Goal: Task Accomplishment & Management: Manage account settings

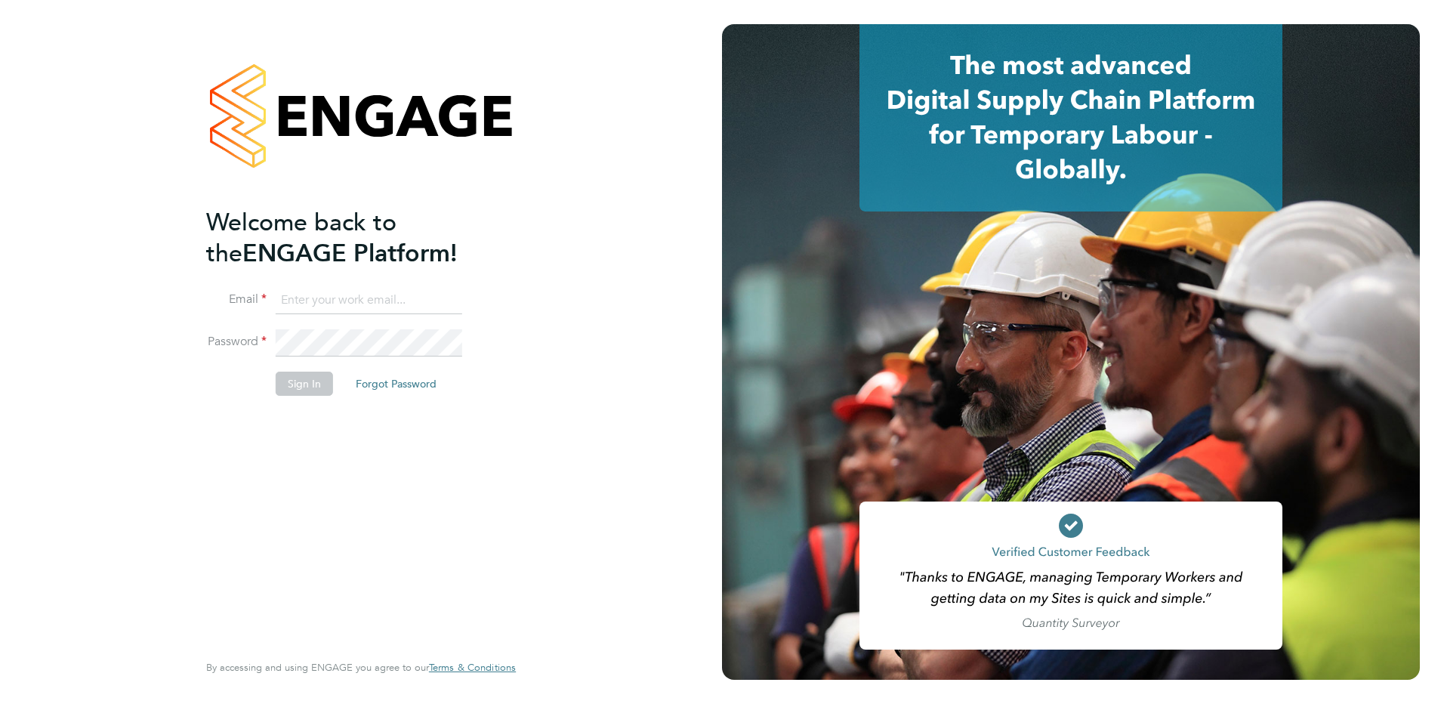
type input "tracy.sellick@apleona.com"
click at [302, 380] on button "Sign In" at bounding box center [304, 384] width 57 height 24
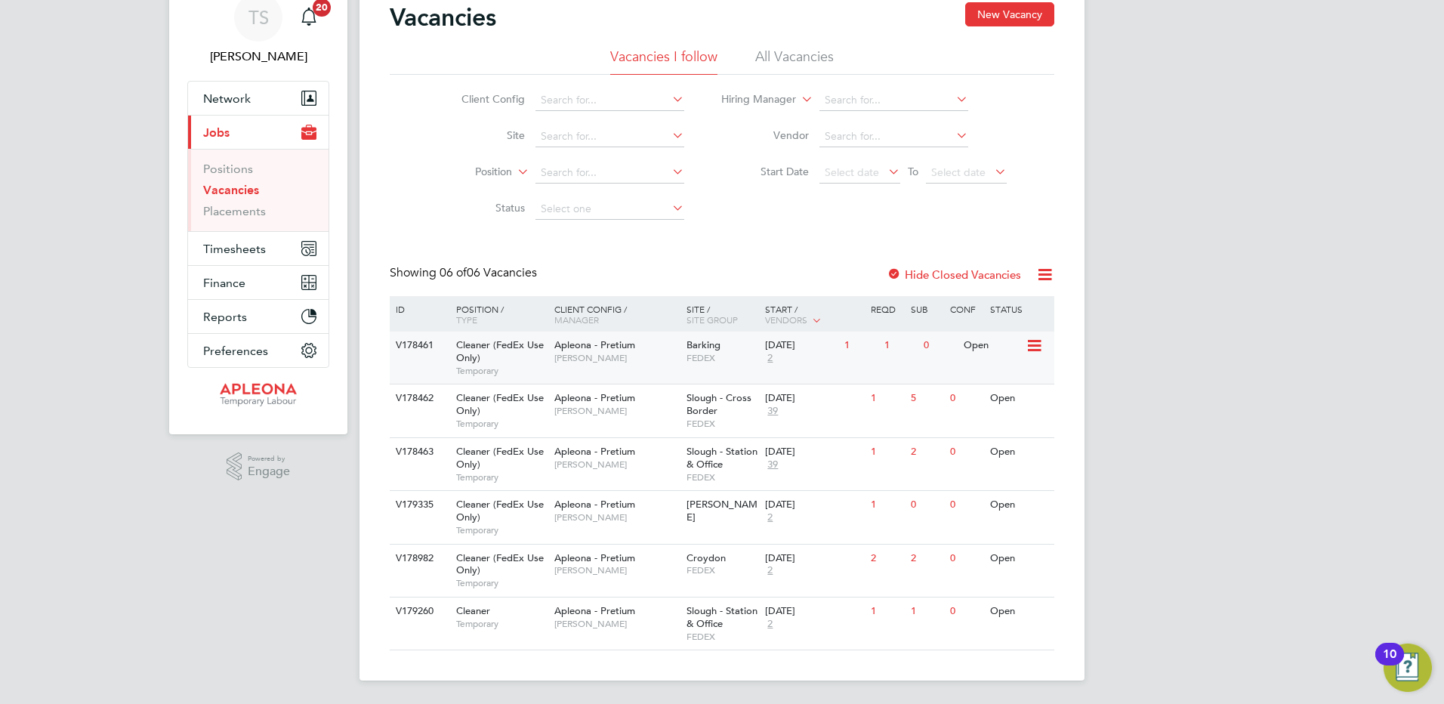
scroll to position [65, 0]
click at [711, 561] on span "Croydon" at bounding box center [706, 557] width 39 height 13
click at [564, 131] on input at bounding box center [609, 135] width 149 height 21
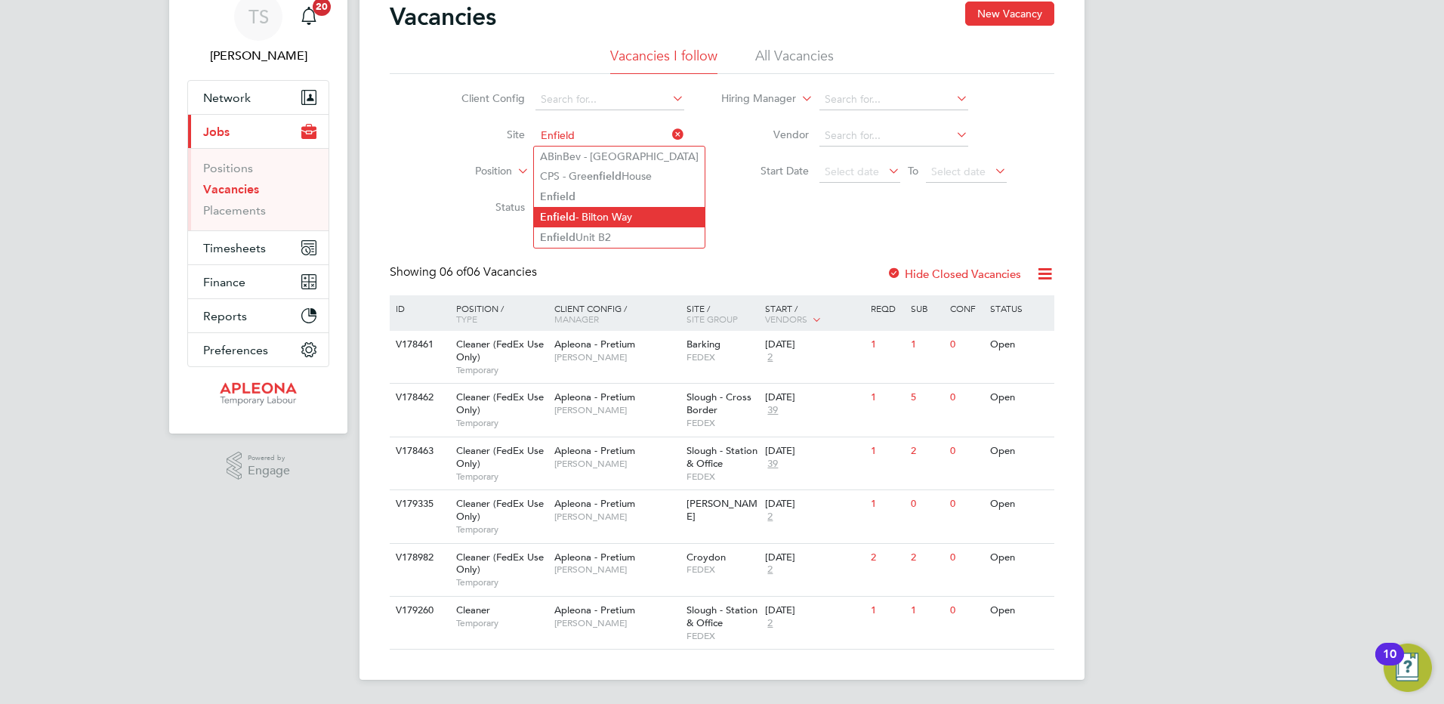
click at [586, 217] on li "Enfield - Bilton Way" at bounding box center [619, 217] width 171 height 20
type input "Enfield - Bilton Way"
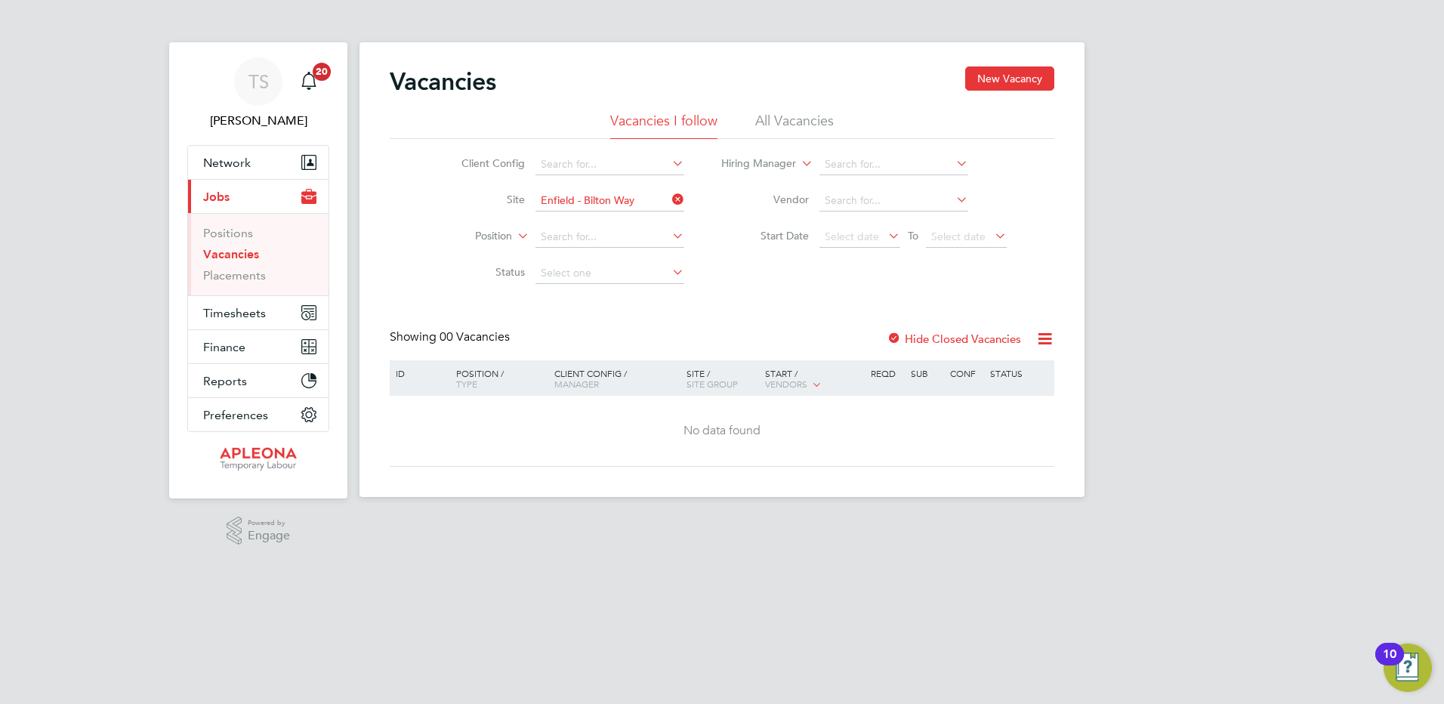
click at [927, 336] on label "Hide Closed Vacancies" at bounding box center [954, 339] width 134 height 14
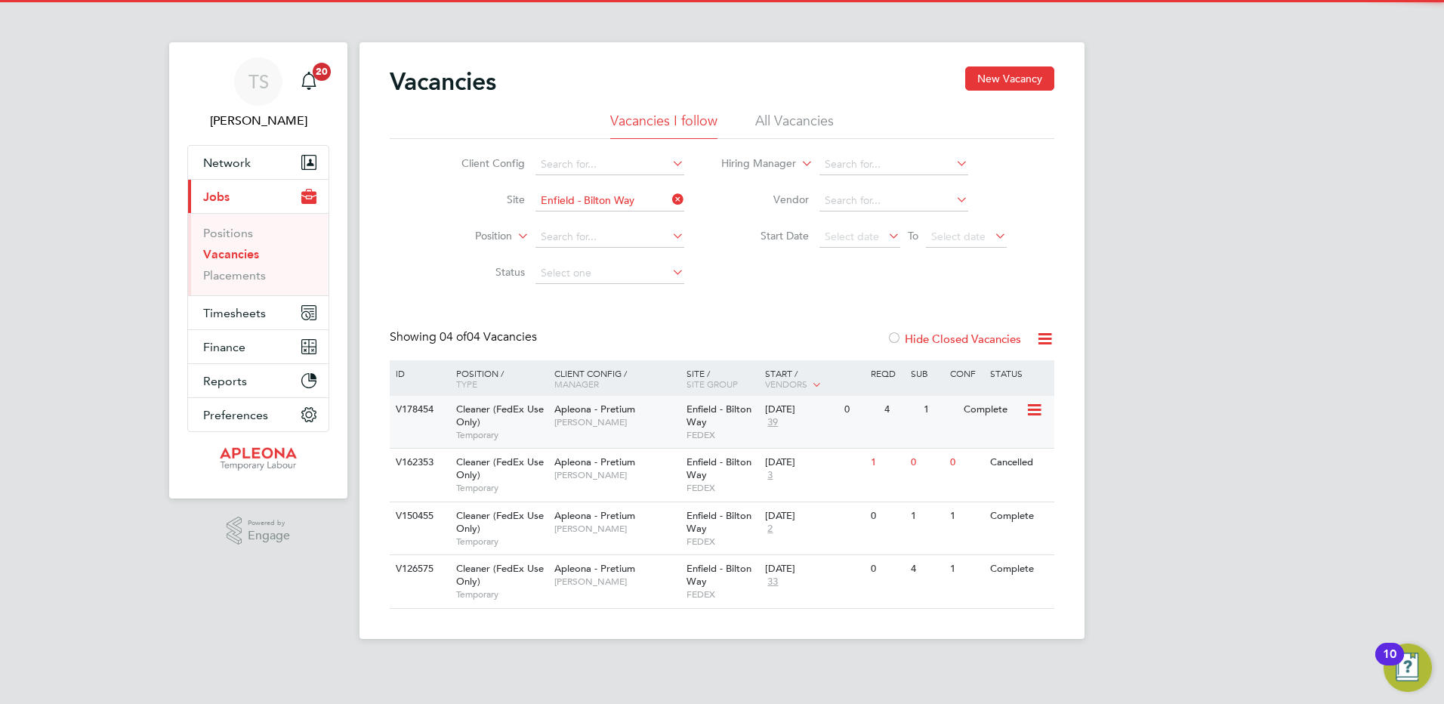
click at [695, 414] on span "Enfield - Bilton Way" at bounding box center [719, 416] width 65 height 26
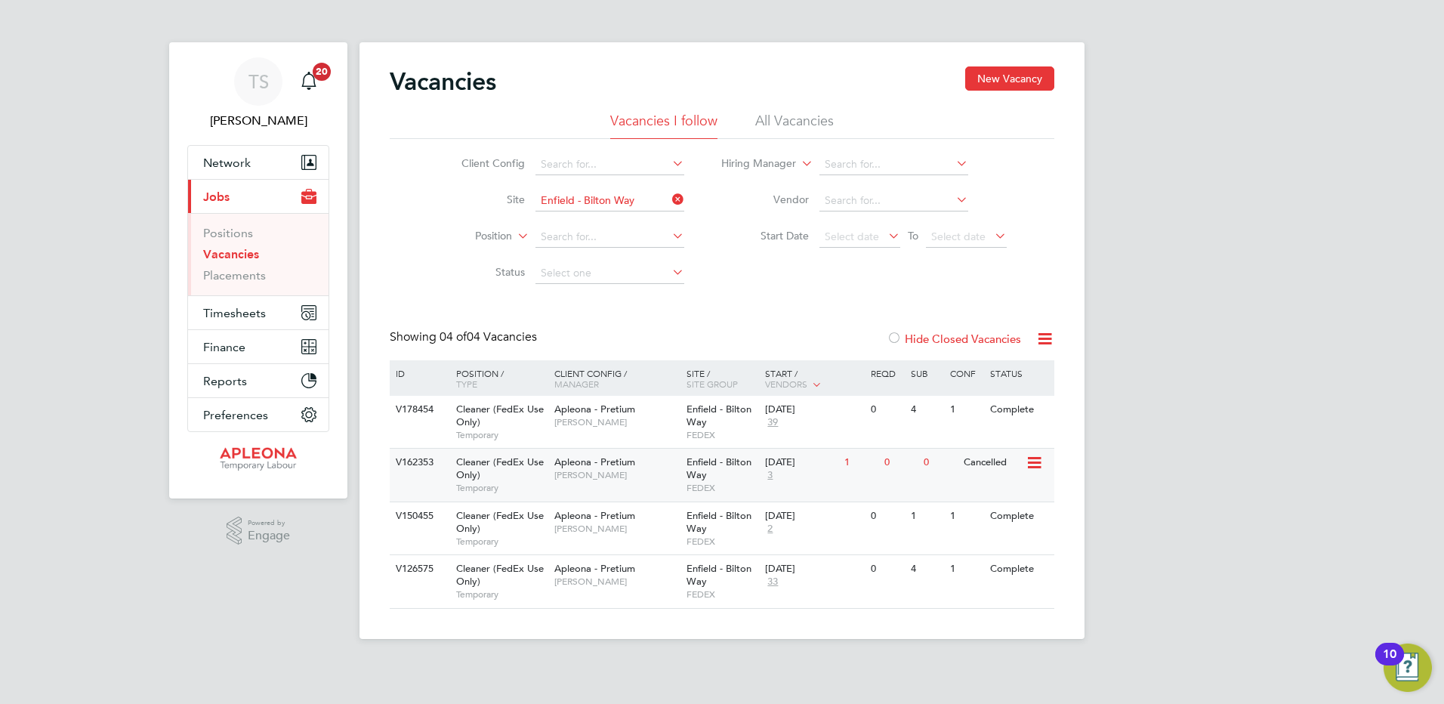
click at [705, 474] on span "Enfield - Bilton Way" at bounding box center [719, 468] width 65 height 26
click at [720, 530] on div "Enfield - Bilton Way FEDEX" at bounding box center [722, 528] width 79 height 52
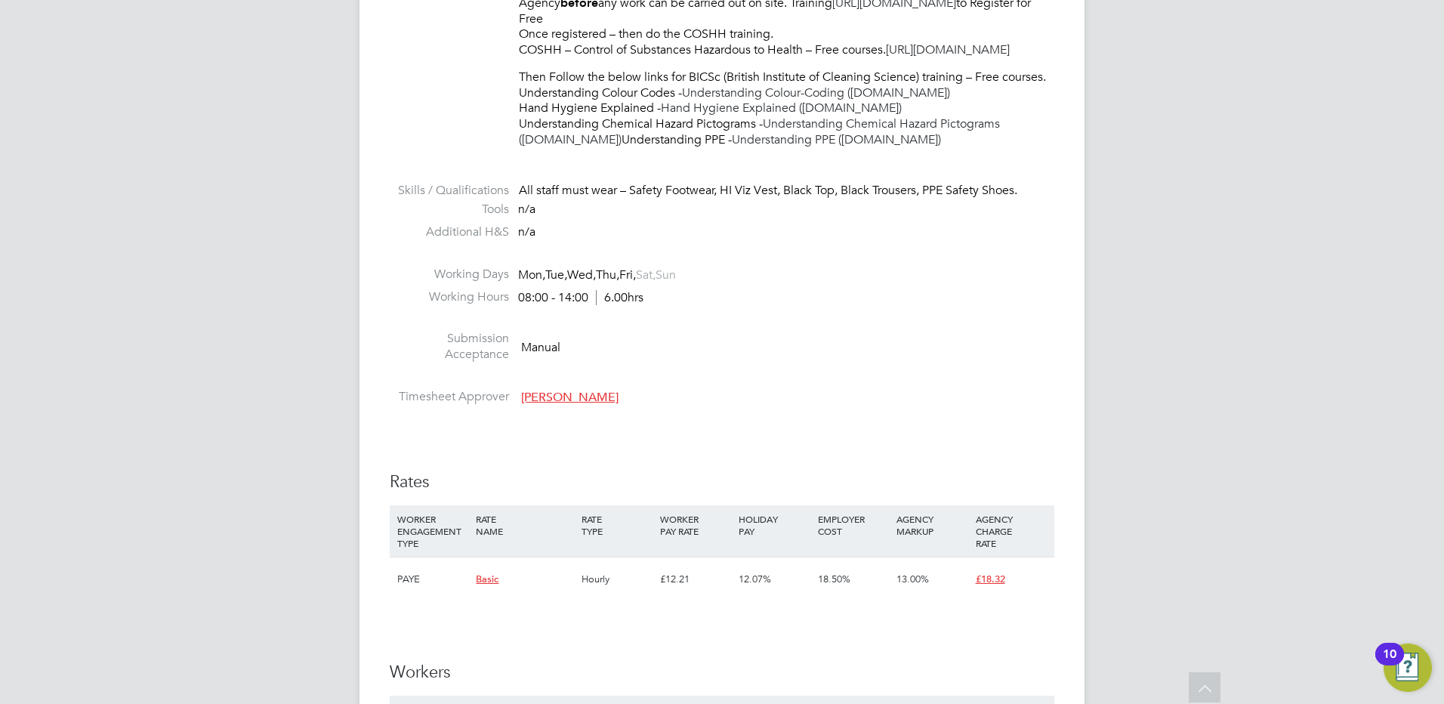
scroll to position [982, 0]
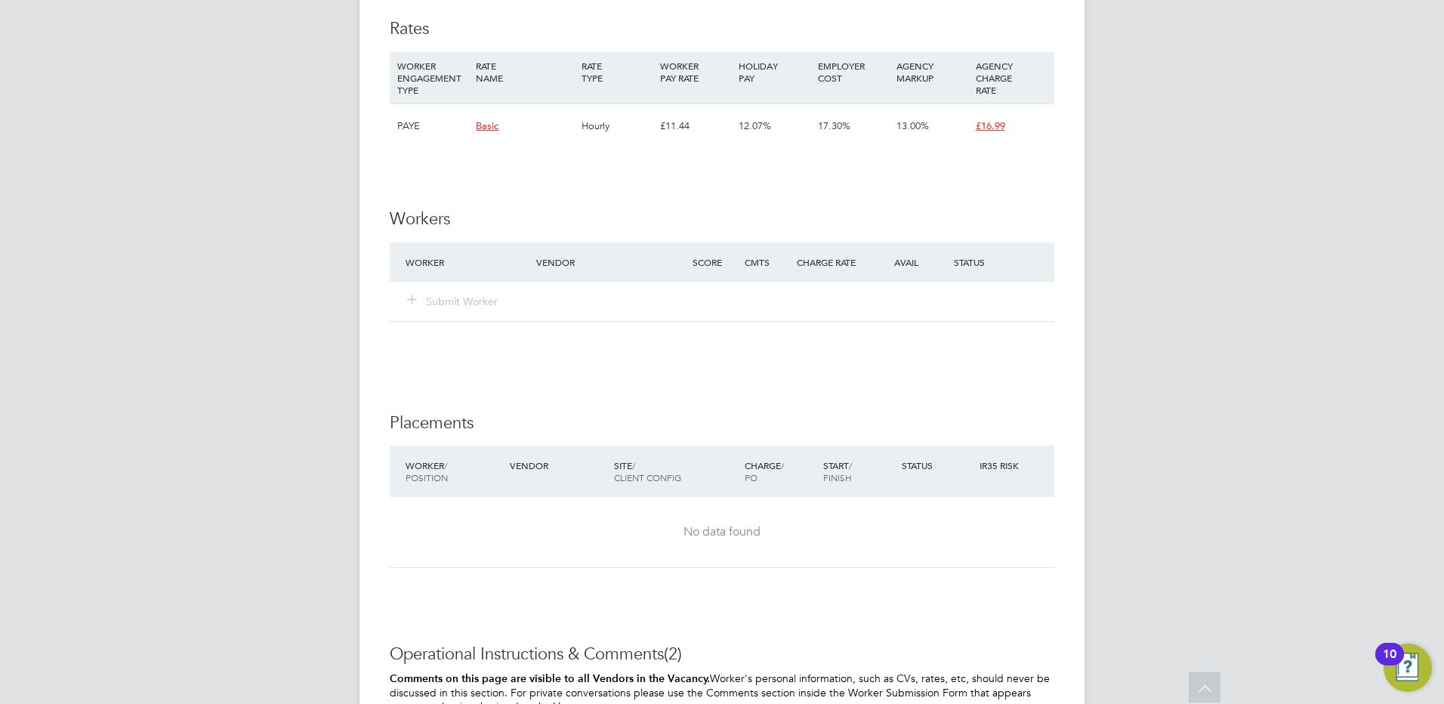
scroll to position [831, 0]
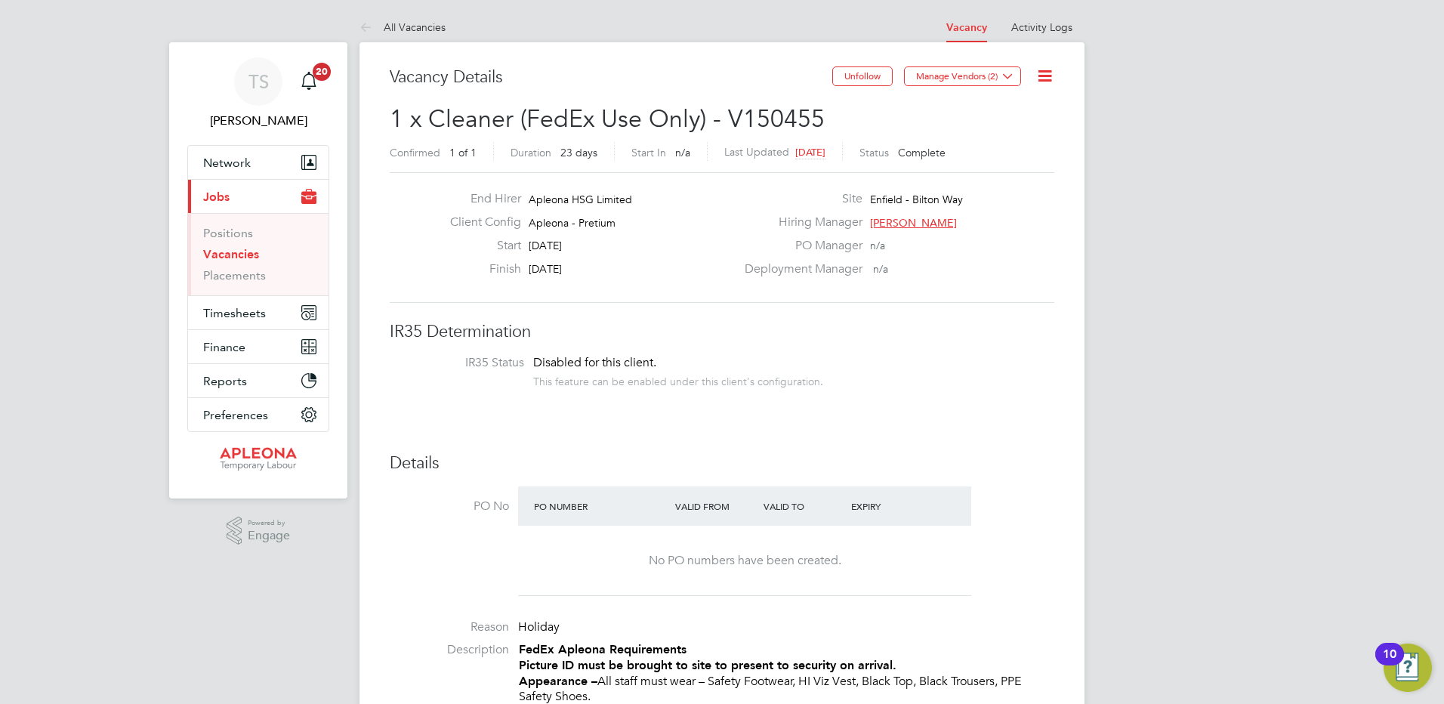
click at [240, 252] on link "Vacancies" at bounding box center [231, 254] width 56 height 14
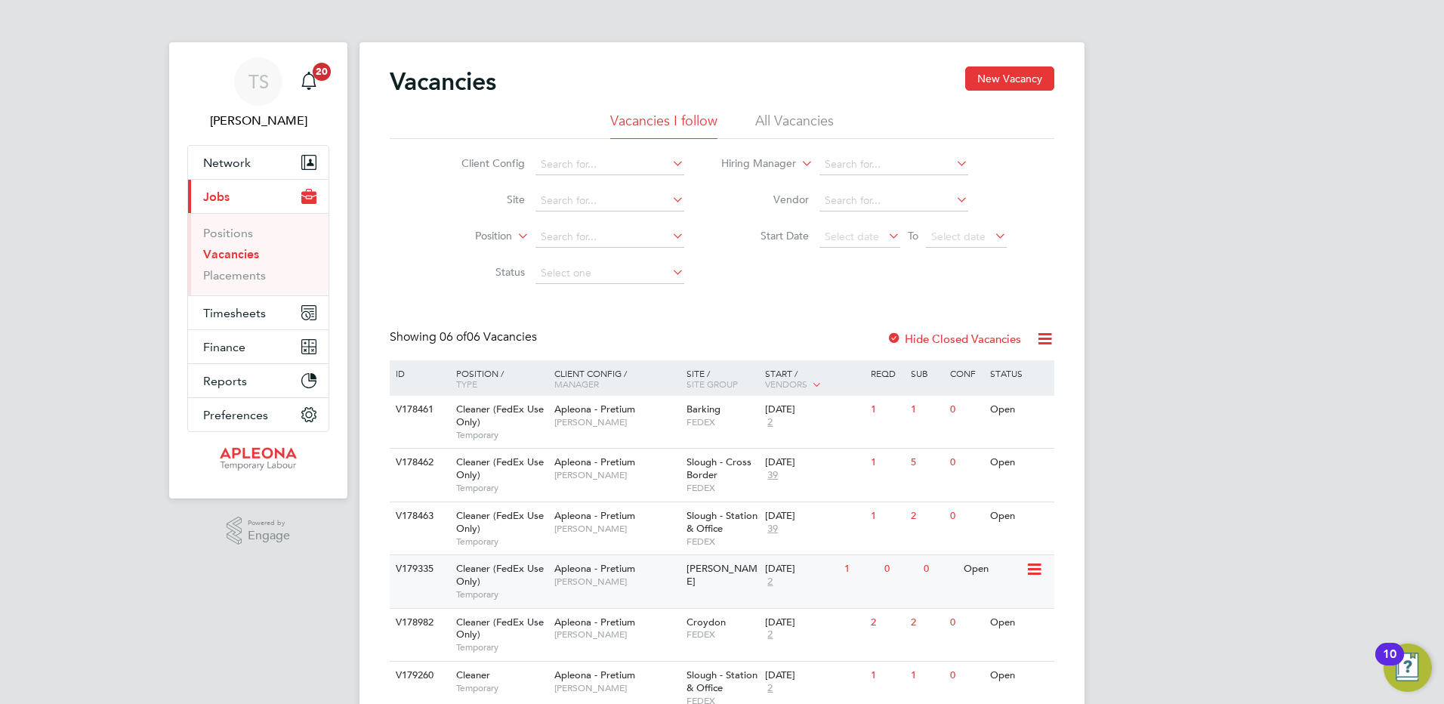
click at [702, 582] on div "[PERSON_NAME]" at bounding box center [722, 575] width 79 height 41
click at [1031, 409] on icon at bounding box center [1033, 410] width 15 height 18
click at [1004, 444] on li "View Details" at bounding box center [996, 444] width 88 height 21
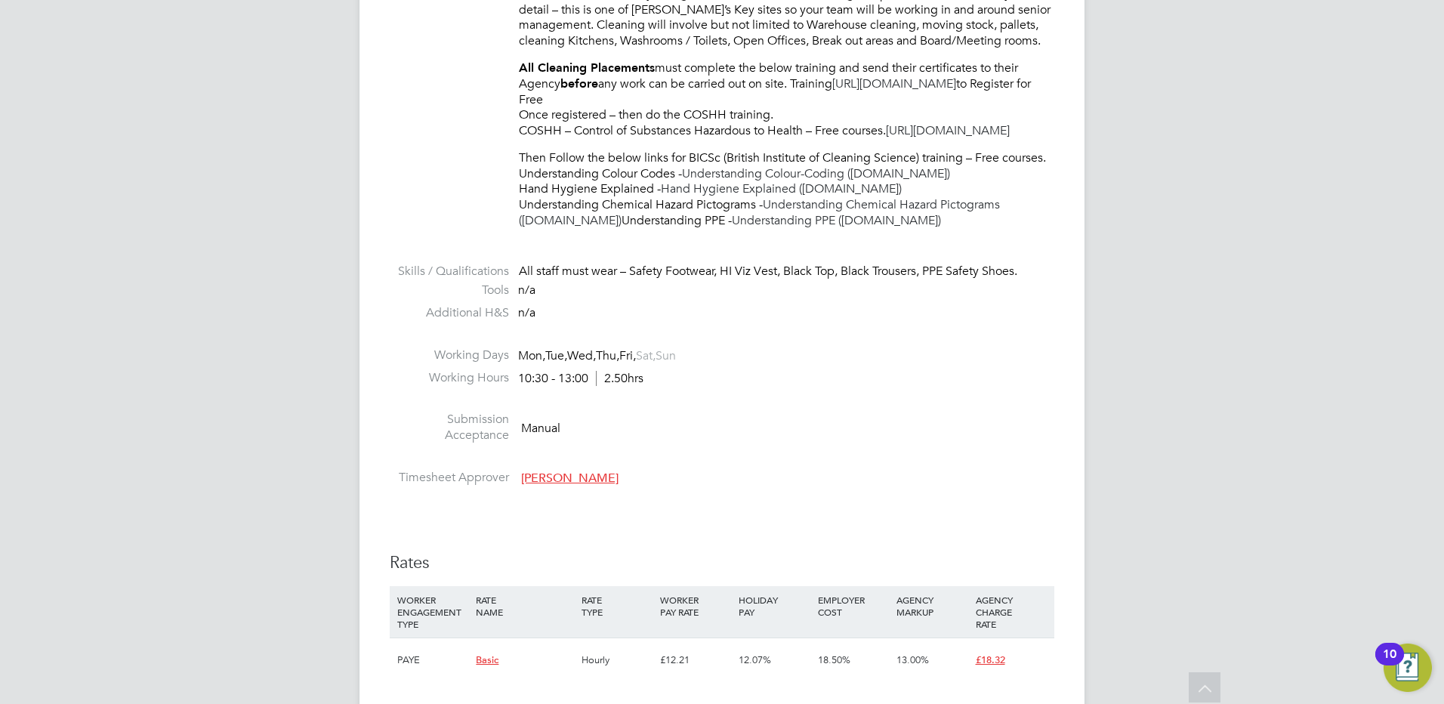
scroll to position [604, 0]
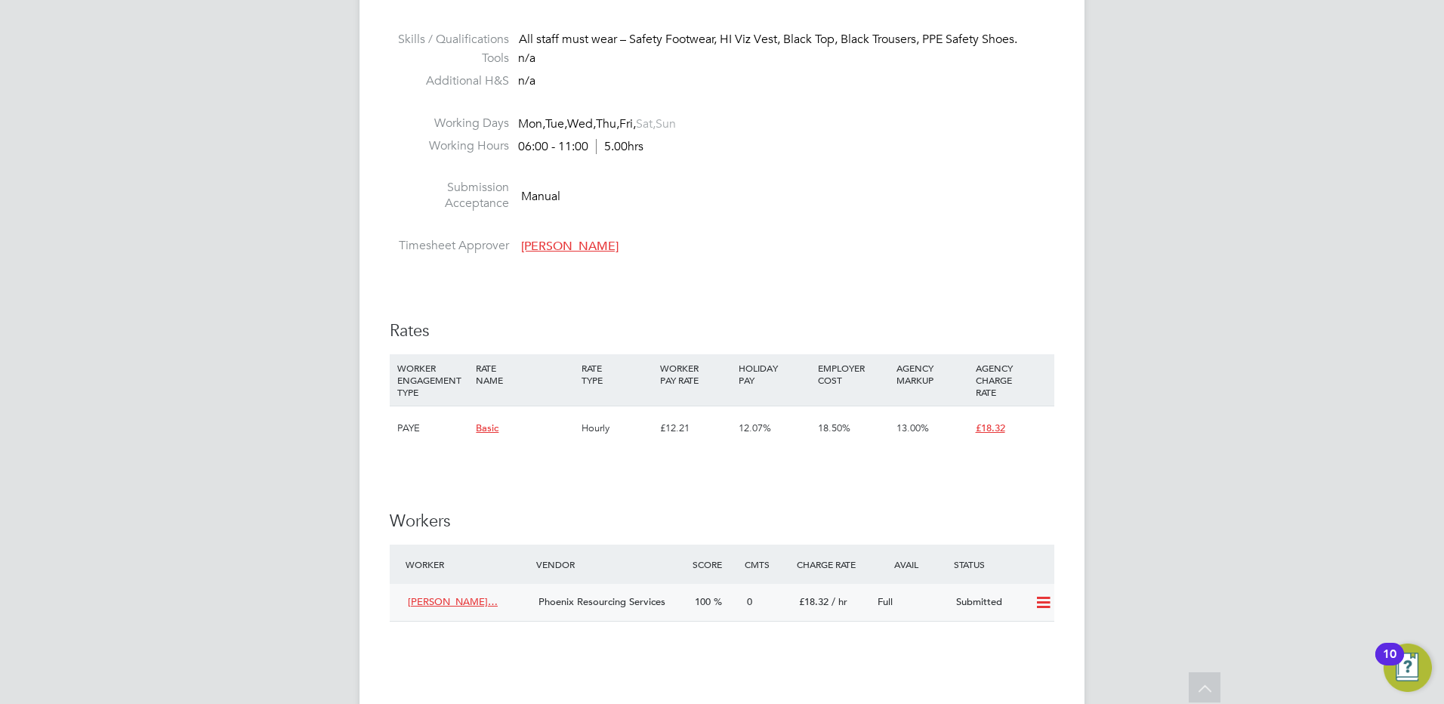
click at [1038, 609] on icon at bounding box center [1043, 603] width 19 height 12
click at [1011, 648] on li "Offer" at bounding box center [1023, 650] width 53 height 21
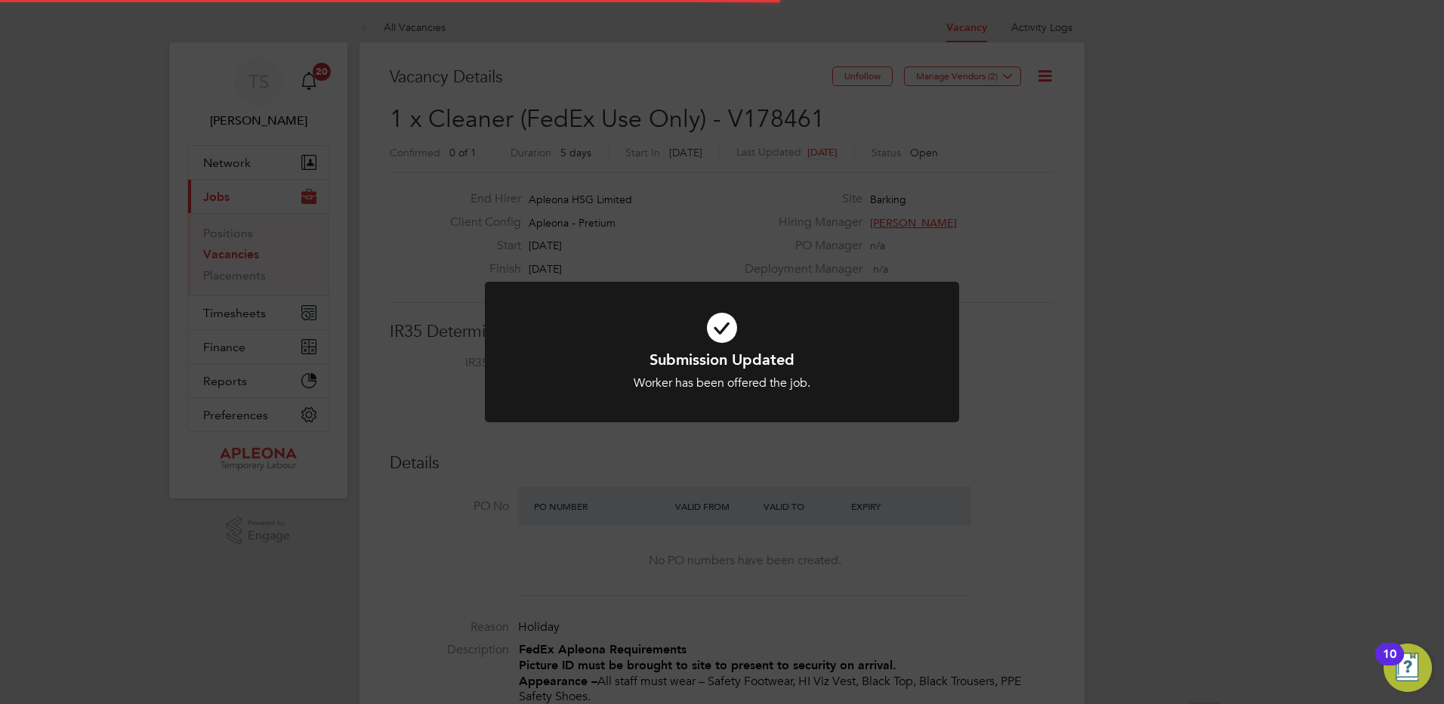
scroll to position [45, 106]
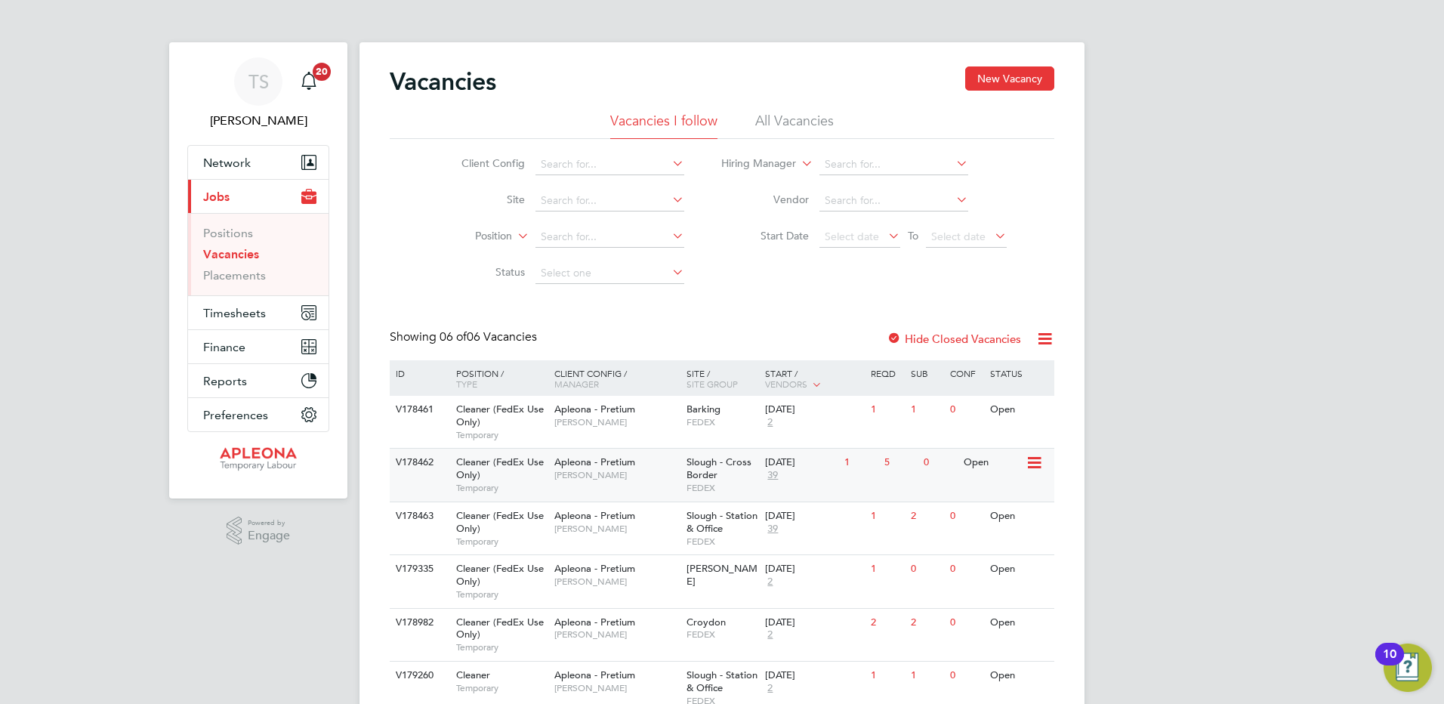
click at [1034, 460] on icon at bounding box center [1033, 463] width 15 height 18
click at [986, 494] on li "View Details" at bounding box center [996, 497] width 88 height 21
click at [1032, 617] on icon at bounding box center [1033, 622] width 15 height 18
click at [986, 659] on li "View Details" at bounding box center [996, 656] width 88 height 21
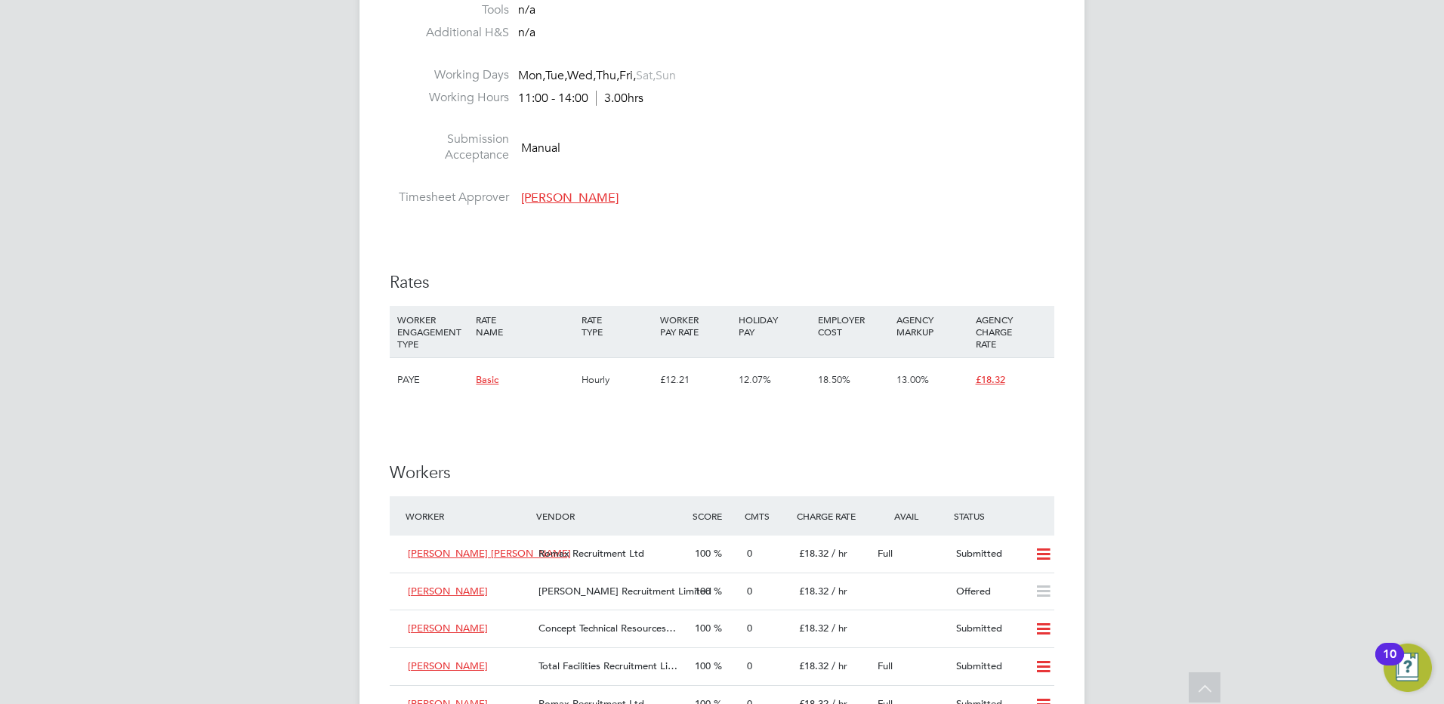
scroll to position [1057, 0]
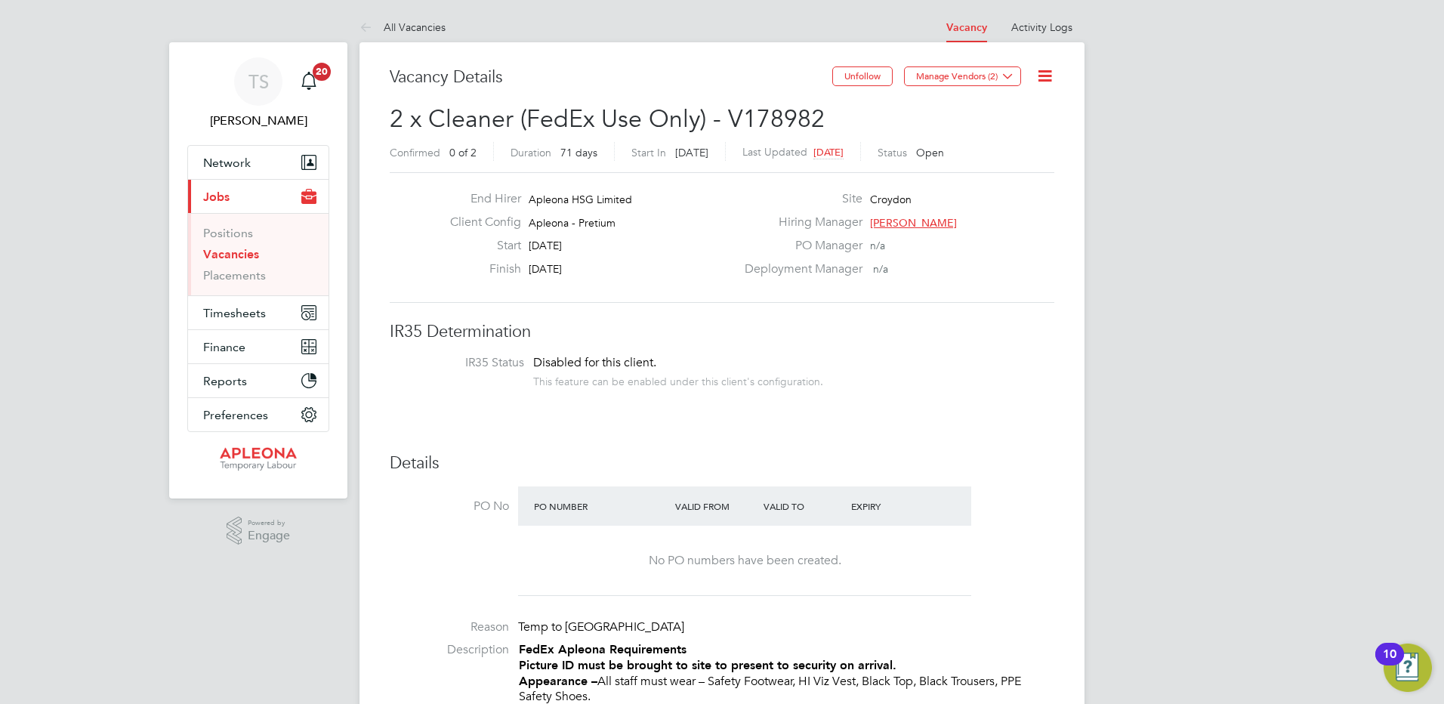
click at [1046, 73] on icon at bounding box center [1044, 75] width 19 height 19
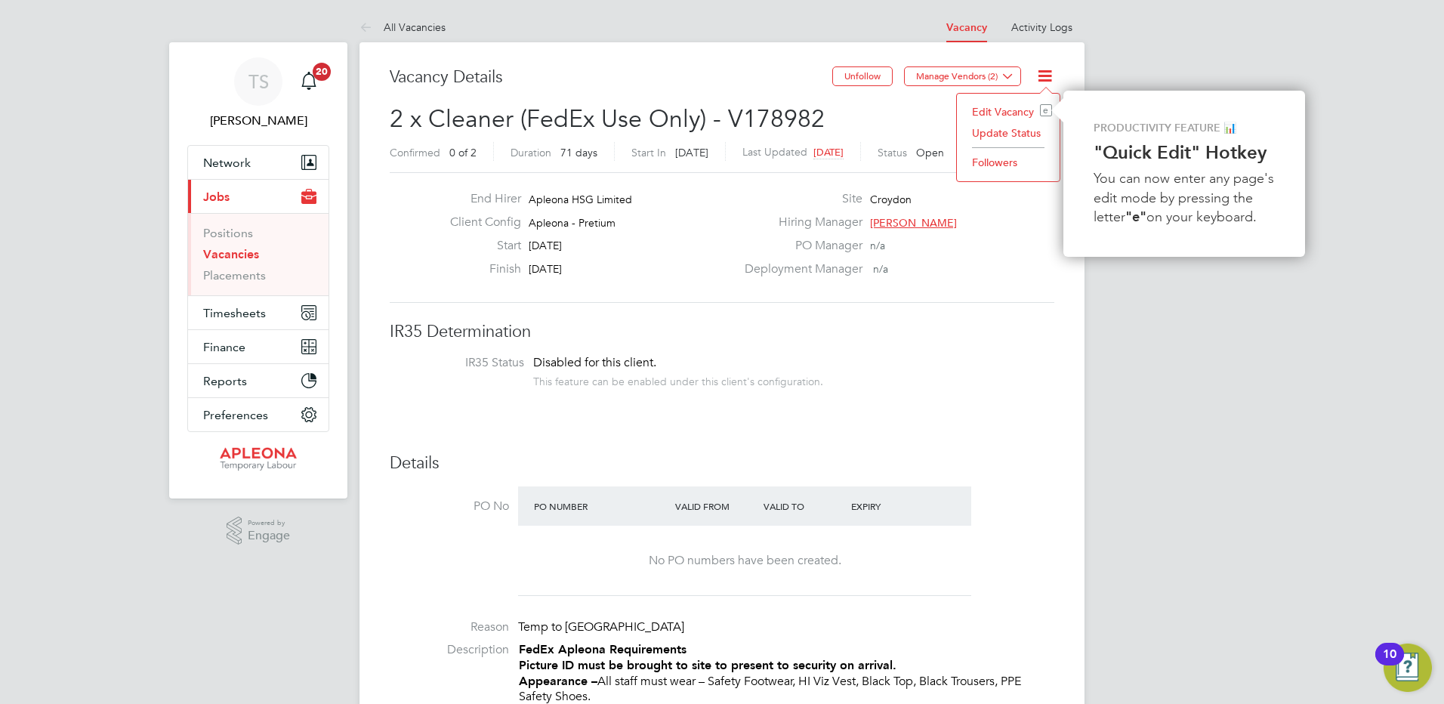
click at [997, 128] on li "Update Status" at bounding box center [1008, 132] width 88 height 21
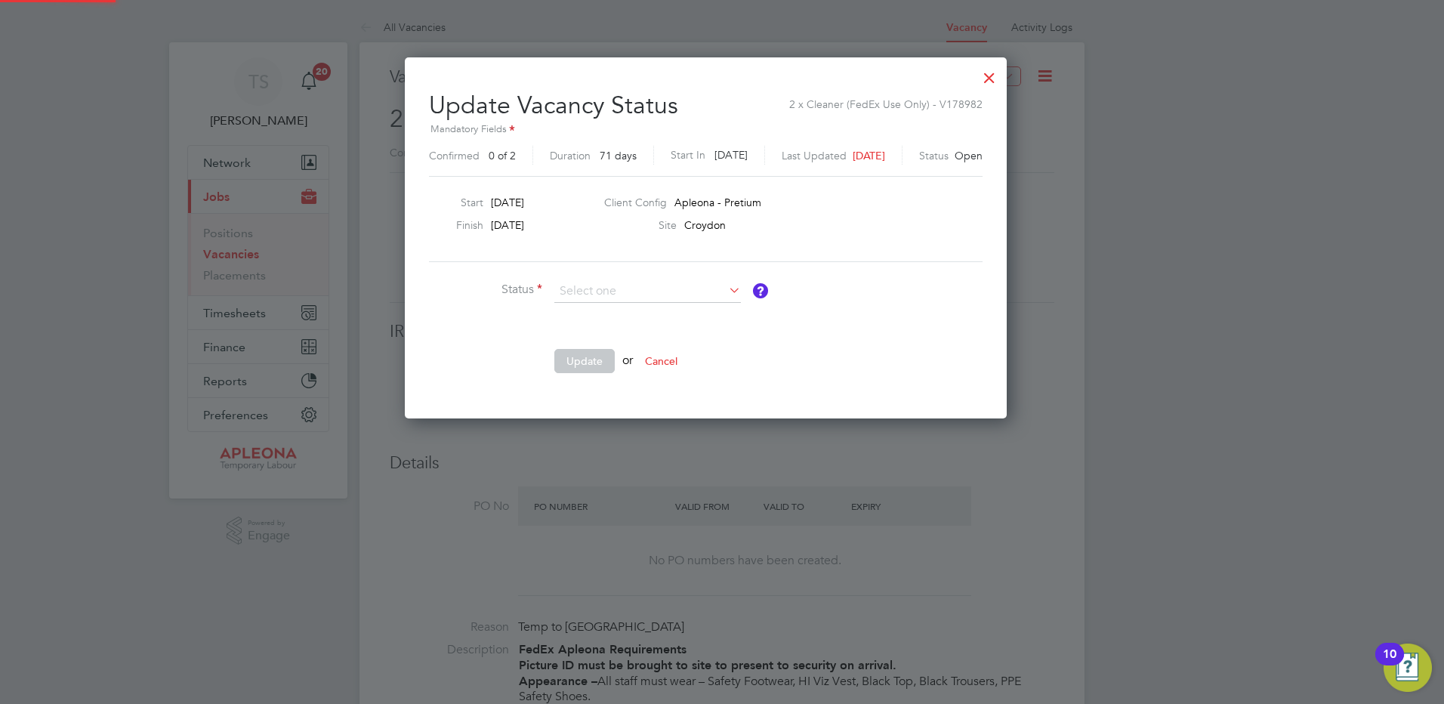
scroll to position [360, 635]
click at [601, 347] on li "Cancelled" at bounding box center [648, 351] width 188 height 20
type input "Cancelled"
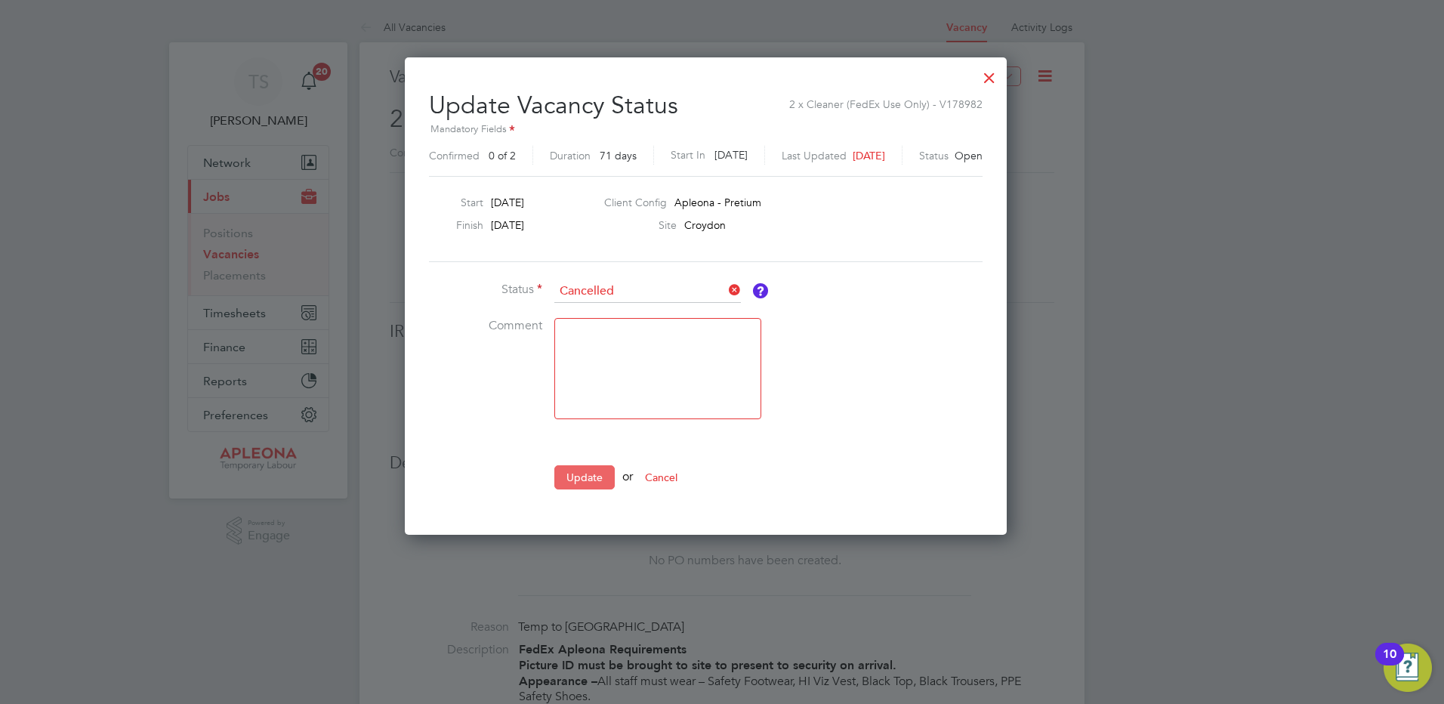
click at [580, 481] on button "Update" at bounding box center [584, 477] width 60 height 24
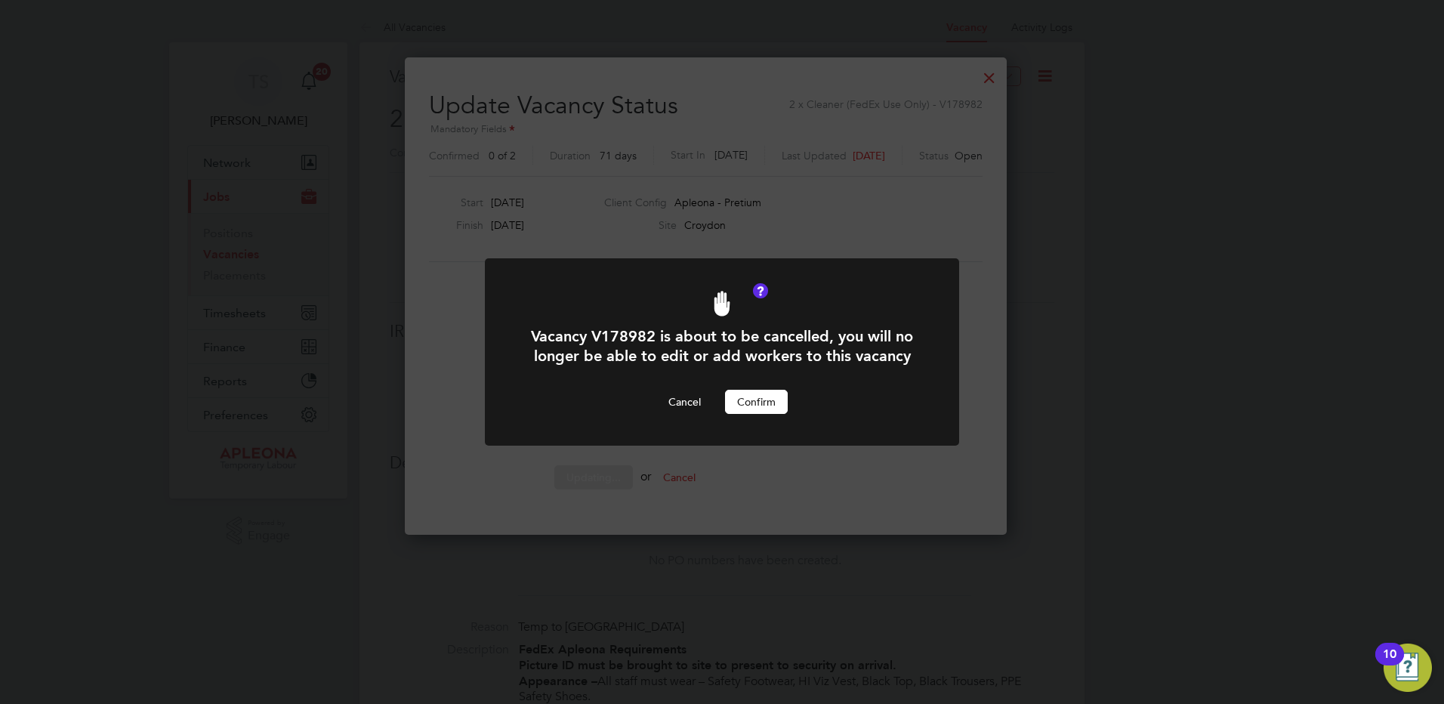
click at [753, 401] on button "Confirm" at bounding box center [756, 402] width 63 height 24
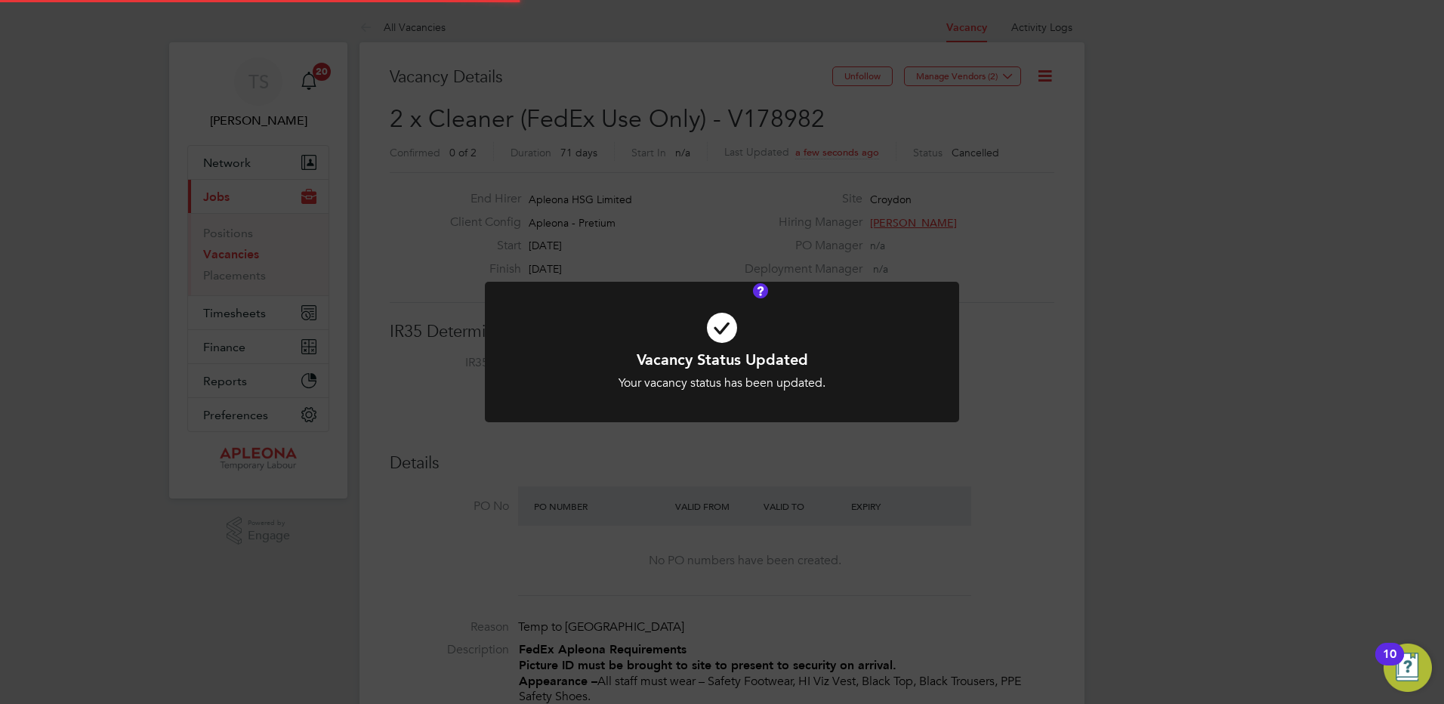
scroll to position [45, 106]
click at [1011, 366] on div "Vacancy Status Updated Your vacancy status has been updated. Cancel Okay" at bounding box center [722, 352] width 1444 height 704
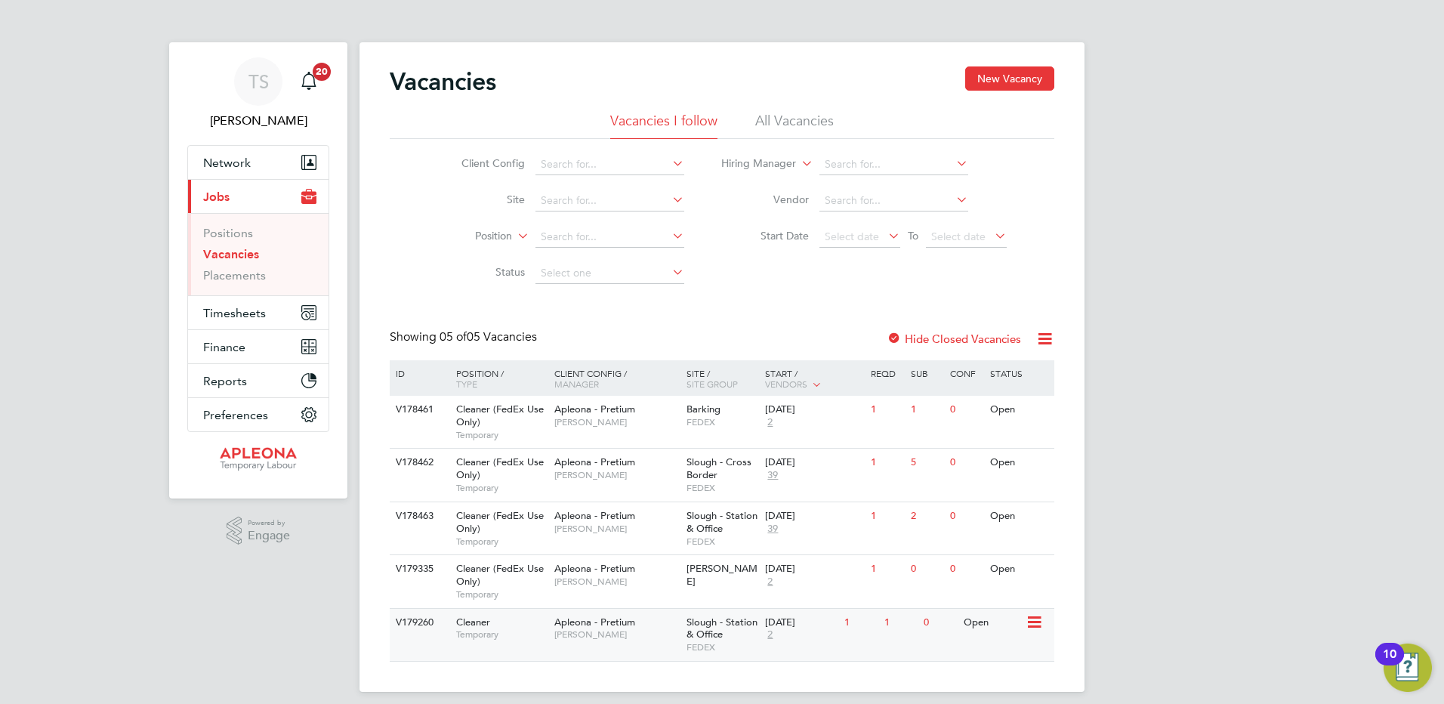
click at [690, 635] on span "Slough - Station & Office" at bounding box center [722, 629] width 71 height 26
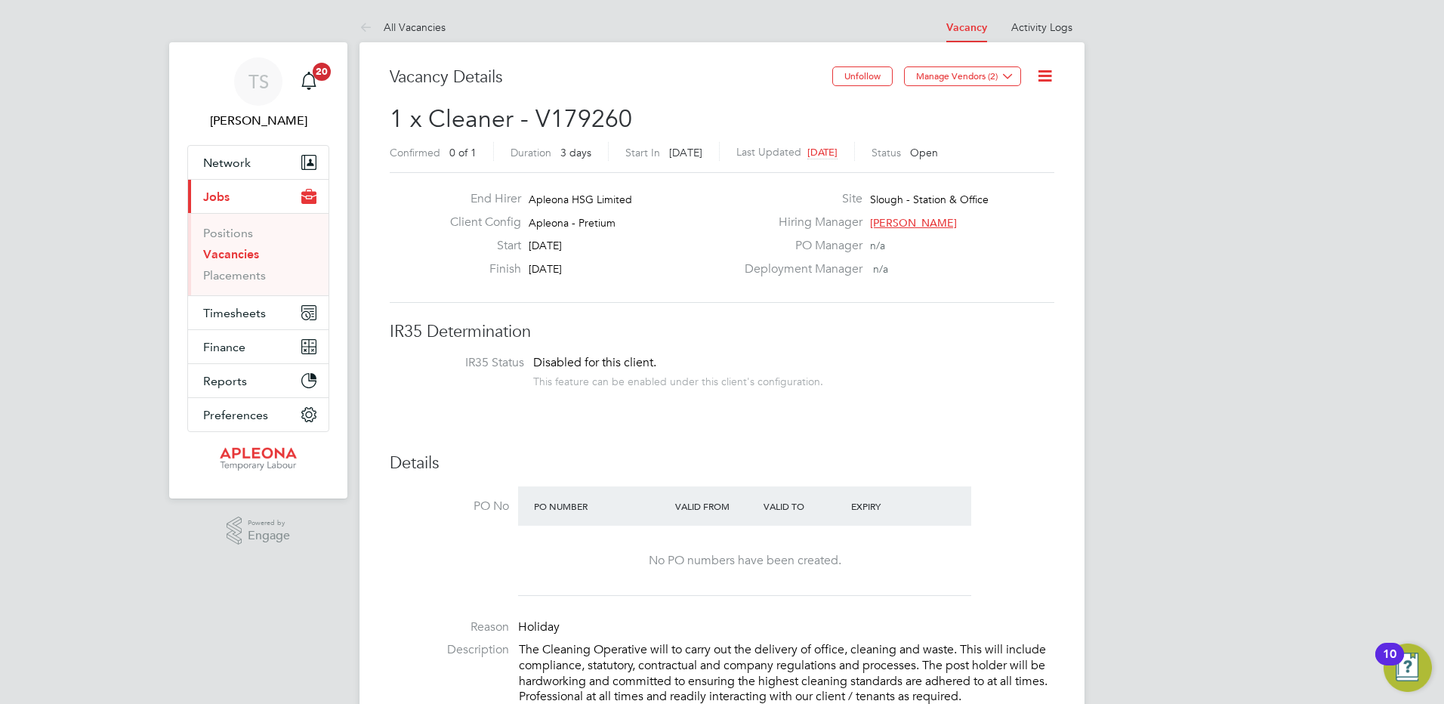
click at [1043, 77] on icon at bounding box center [1044, 75] width 19 height 19
click at [1011, 132] on li "Update Status" at bounding box center [1008, 132] width 88 height 21
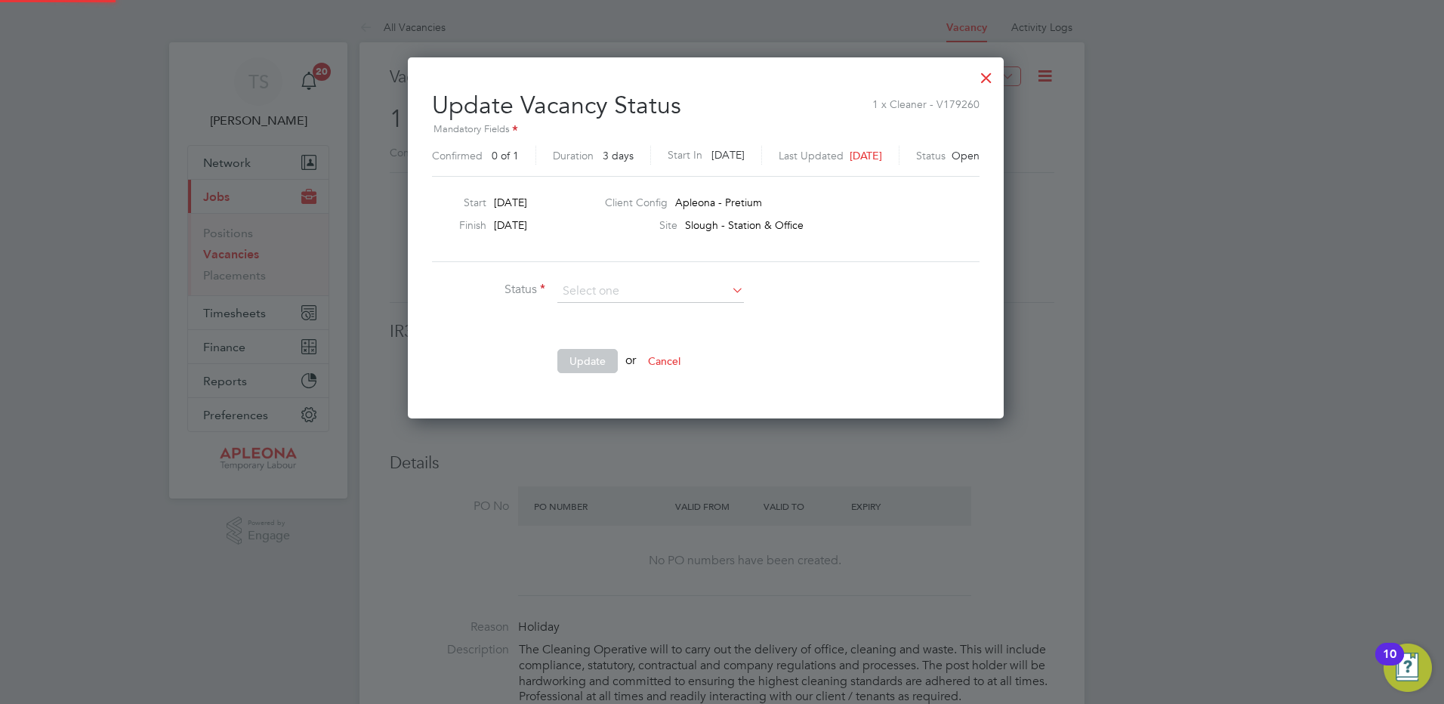
scroll to position [360, 628]
click at [602, 347] on li "Cancelled" at bounding box center [651, 351] width 188 height 20
type input "Cancelled"
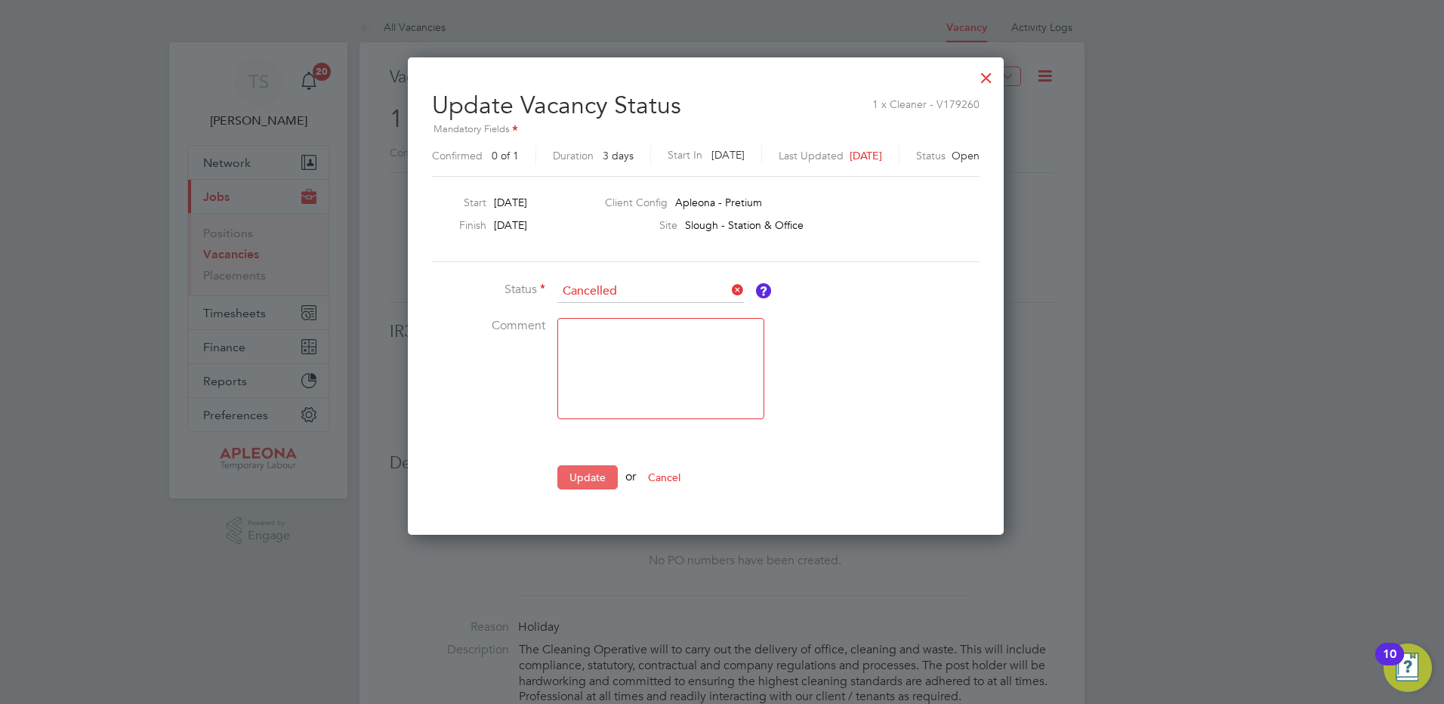
click at [577, 473] on button "Update" at bounding box center [587, 477] width 60 height 24
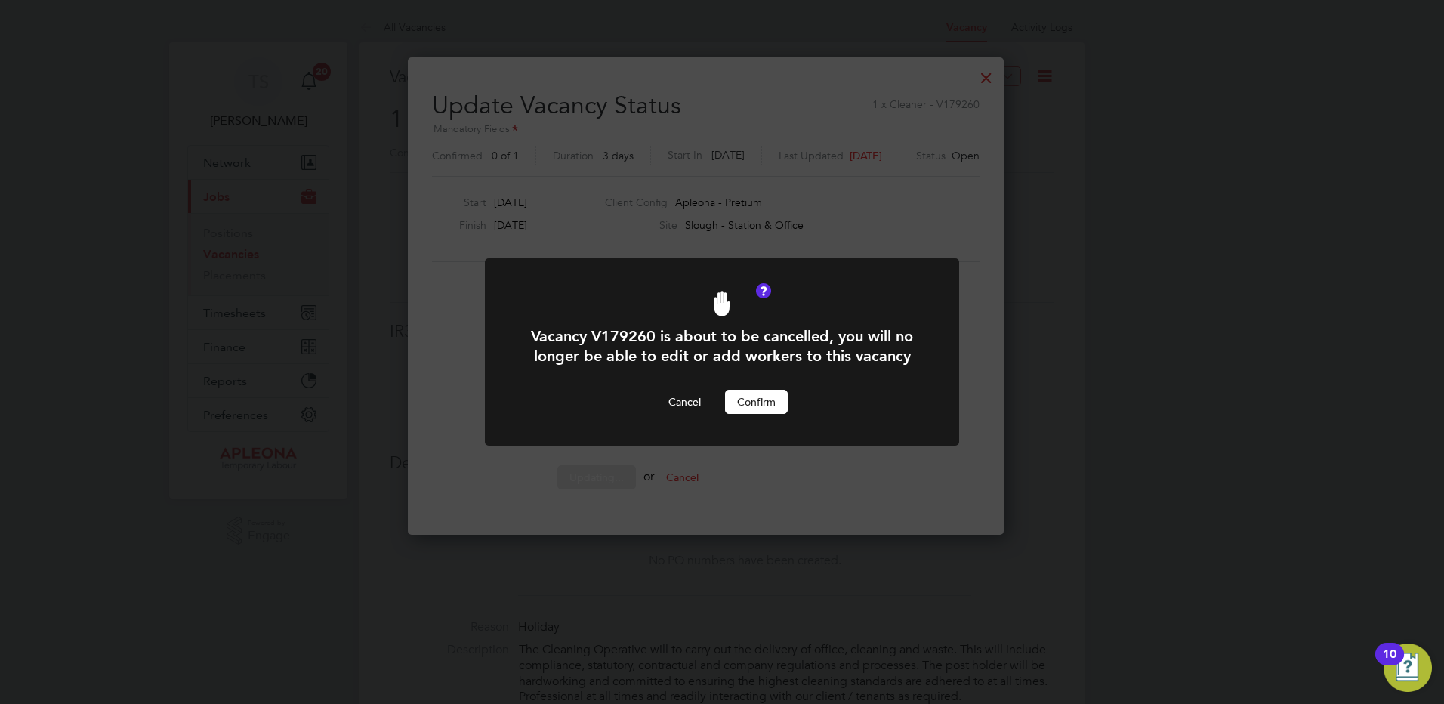
click at [753, 408] on button "Confirm" at bounding box center [756, 402] width 63 height 24
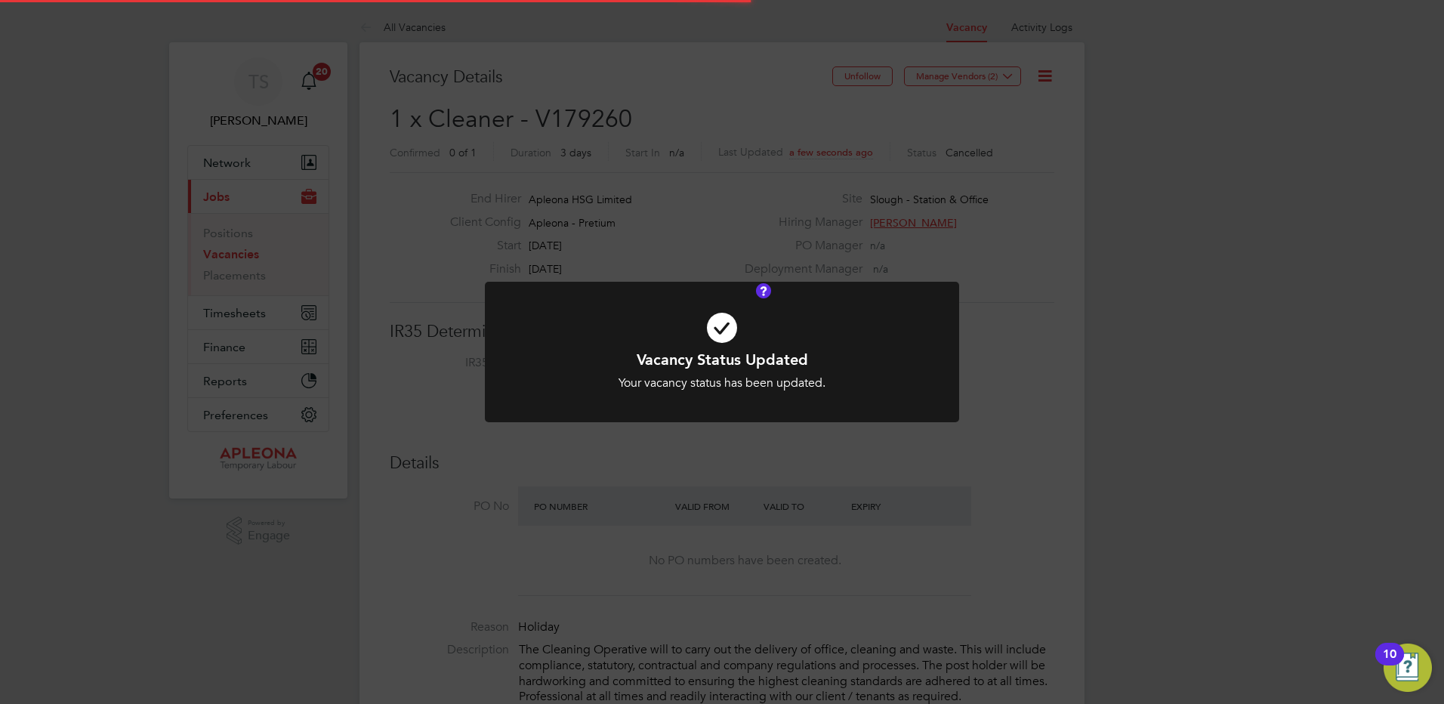
scroll to position [45, 106]
drag, startPoint x: 980, startPoint y: 420, endPoint x: 989, endPoint y: 422, distance: 9.3
click at [986, 422] on div "Vacancy Status Updated Your vacancy status has been updated. Cancel Okay" at bounding box center [722, 352] width 1444 height 704
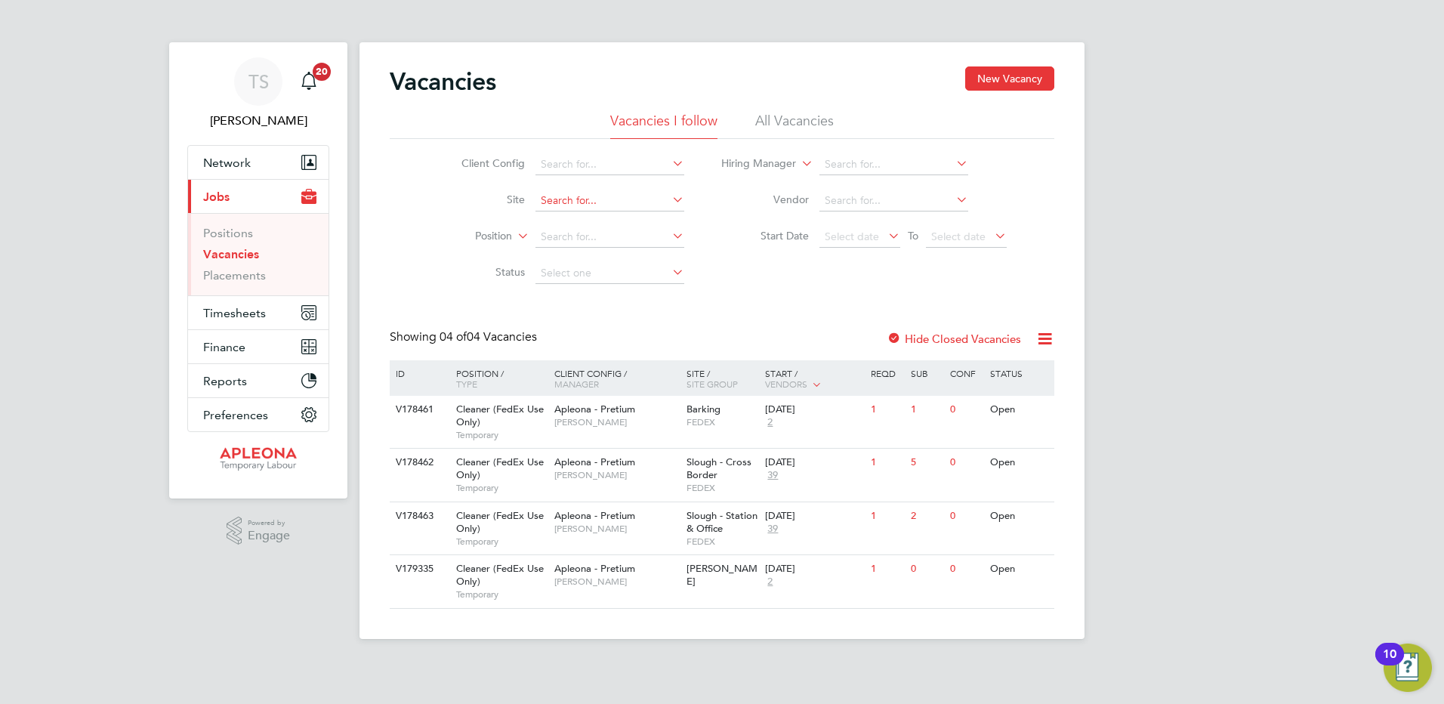
click at [569, 206] on input at bounding box center [609, 200] width 149 height 21
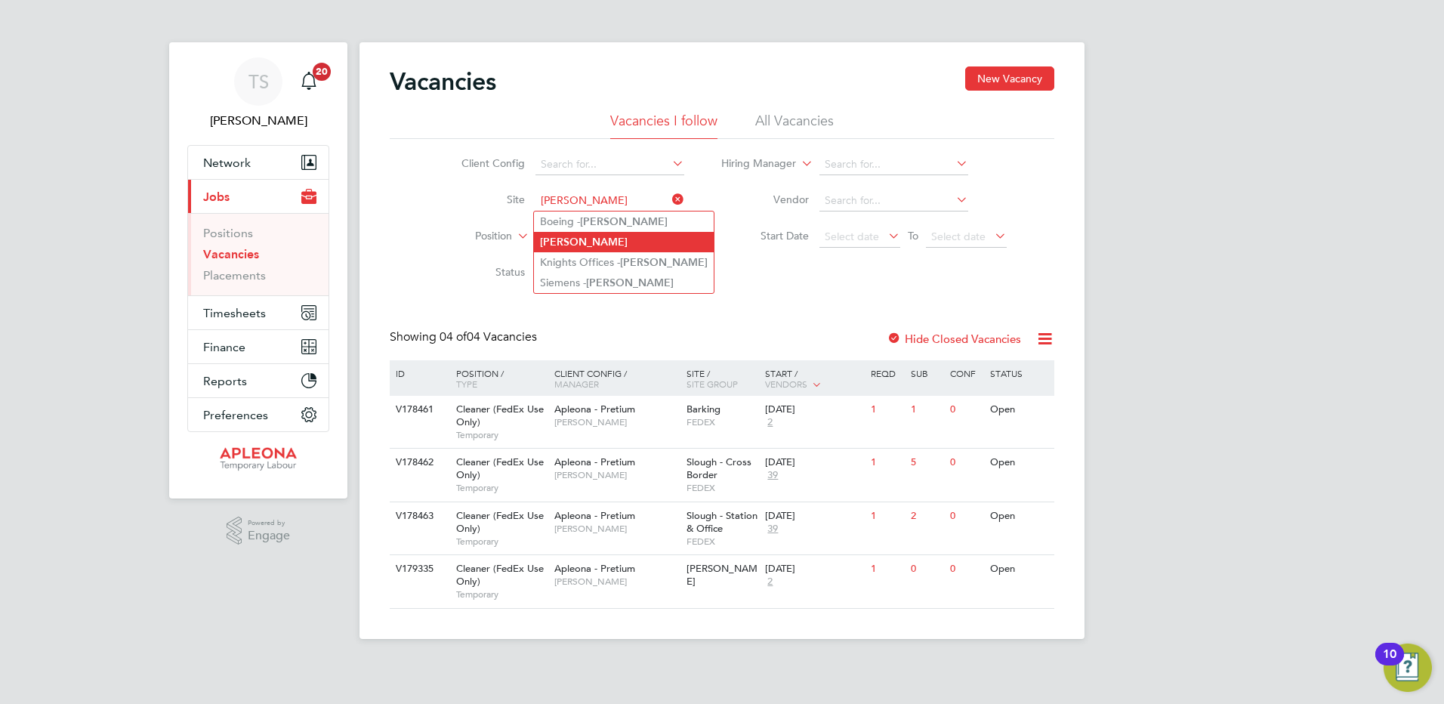
type input "[PERSON_NAME]"
click at [558, 242] on b "[PERSON_NAME]" at bounding box center [584, 242] width 88 height 13
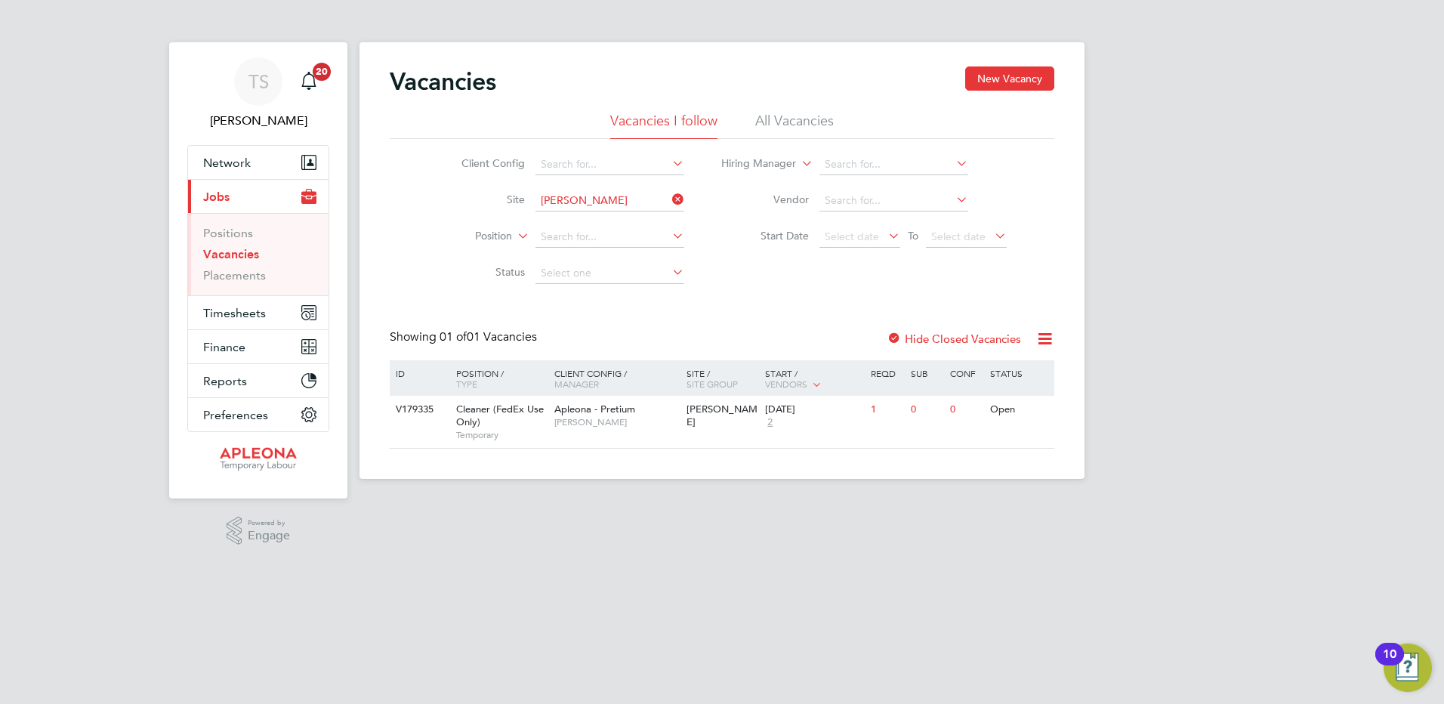
click at [946, 340] on label "Hide Closed Vacancies" at bounding box center [954, 339] width 134 height 14
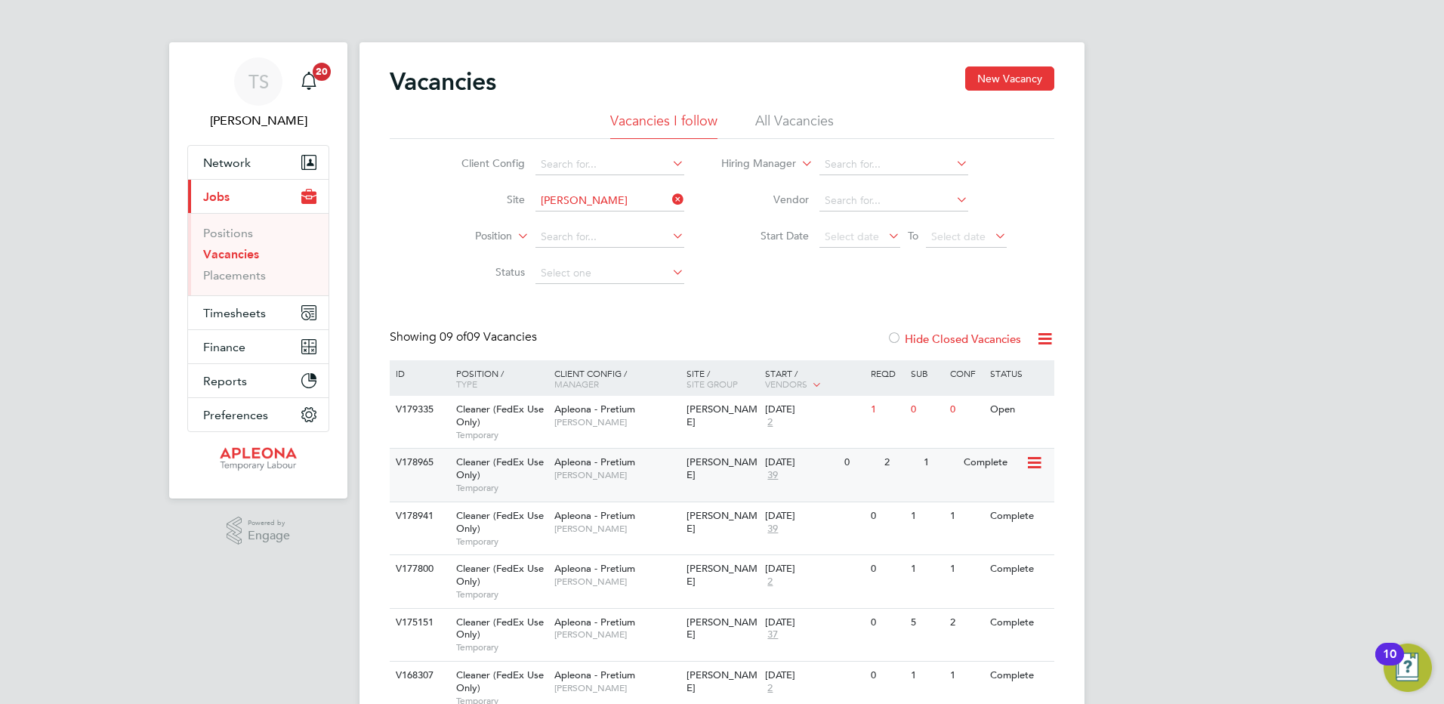
click at [776, 464] on div "[DATE]" at bounding box center [801, 462] width 72 height 13
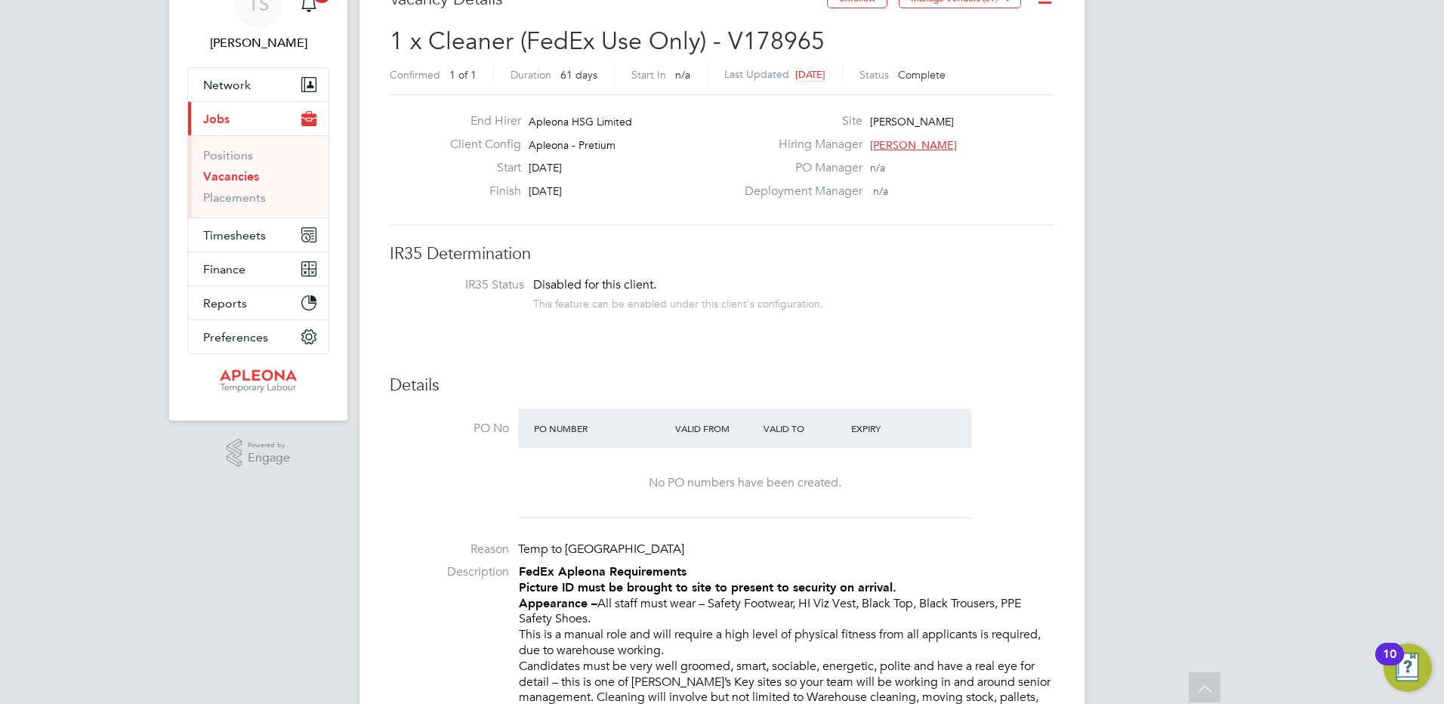
scroll to position [76, 0]
click at [223, 236] on span "Timesheets" at bounding box center [234, 237] width 63 height 14
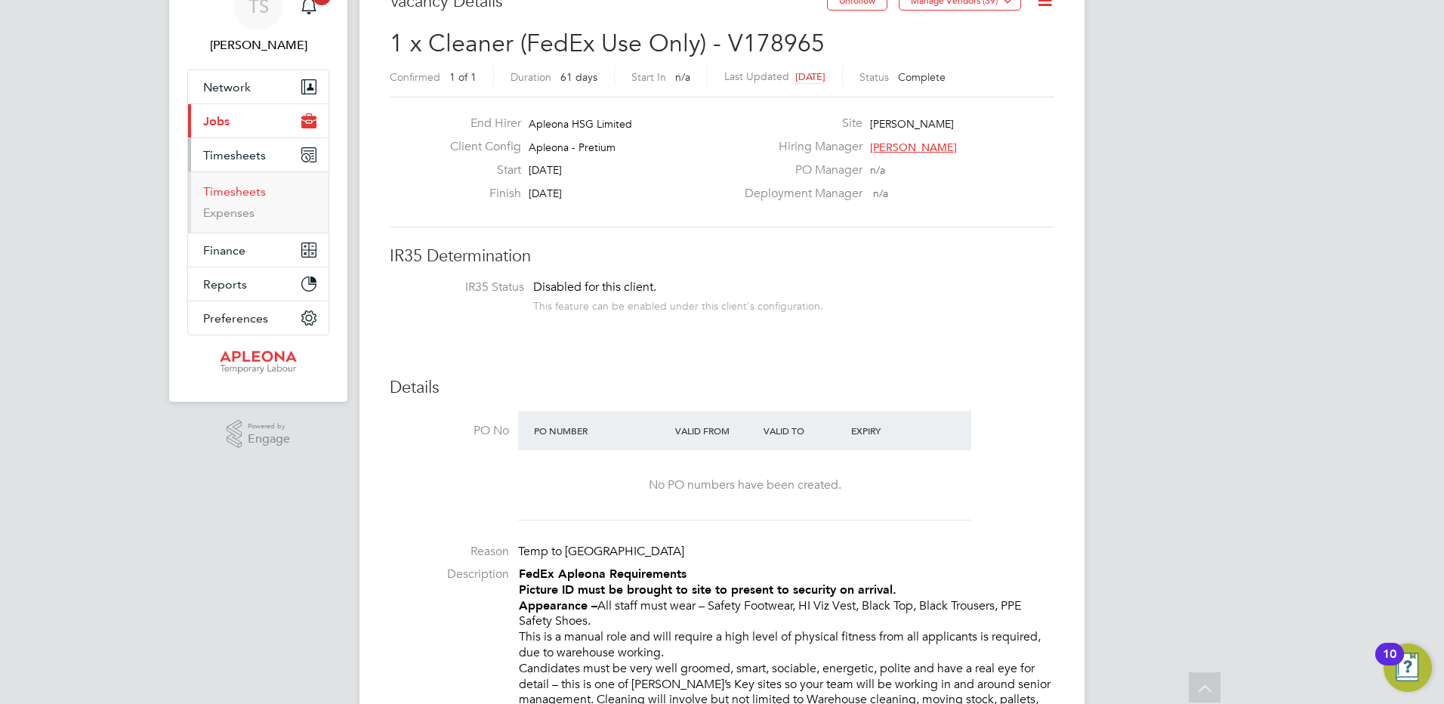
click at [211, 190] on link "Timesheets" at bounding box center [234, 191] width 63 height 14
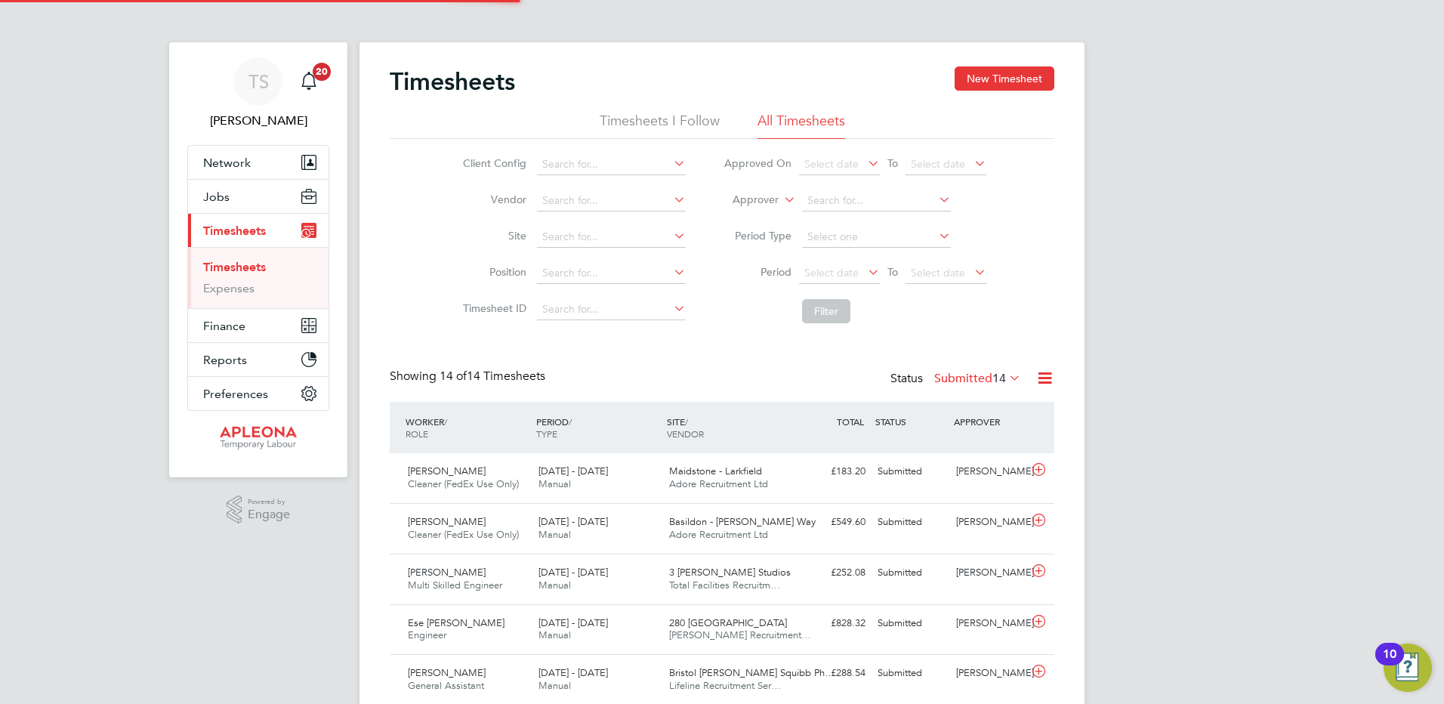
scroll to position [8, 8]
